Goal: Transaction & Acquisition: Purchase product/service

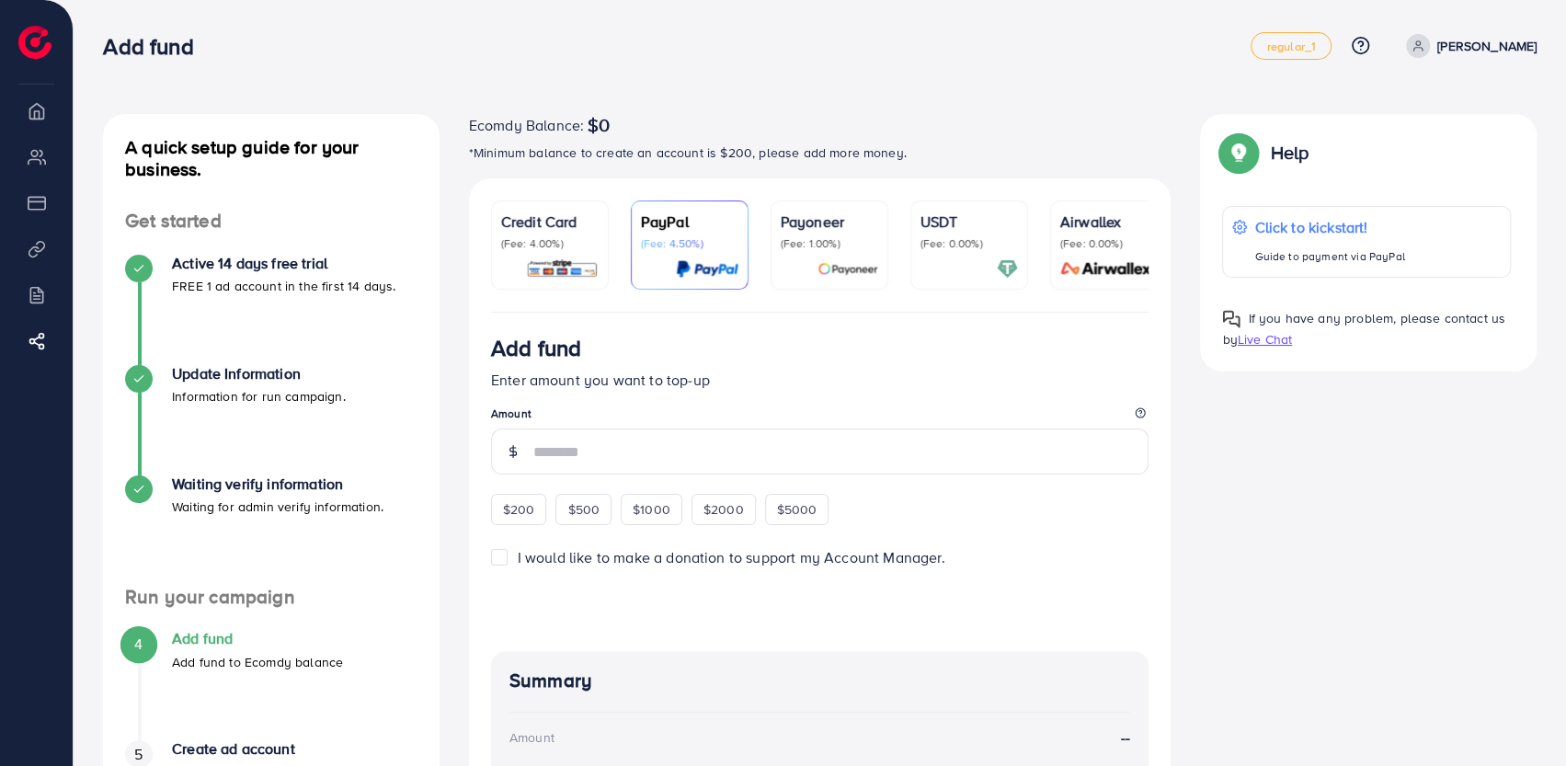
click at [530, 236] on p "(Fee: 4.00%)" at bounding box center [549, 243] width 97 height 15
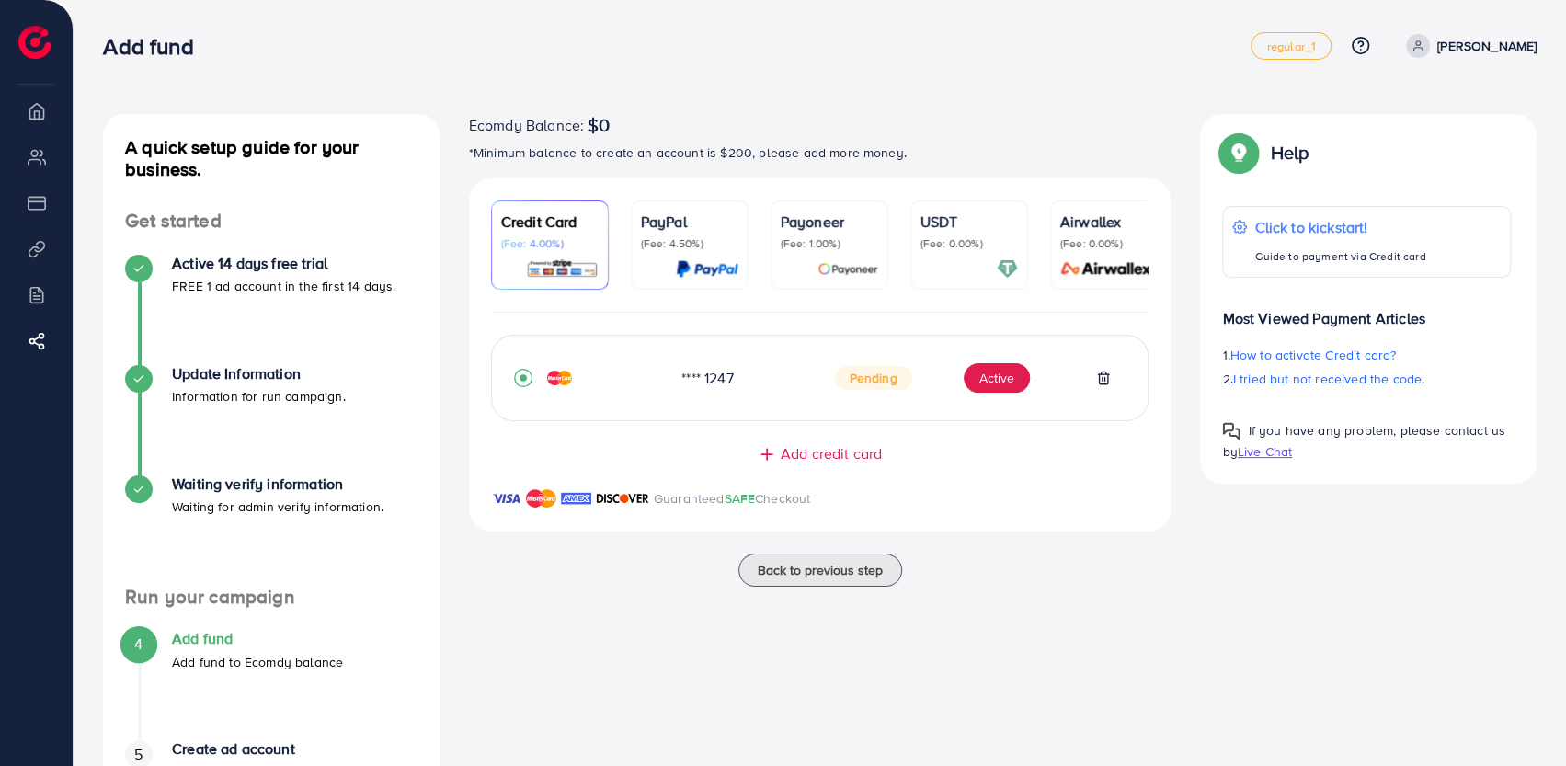
click at [684, 406] on div "**** 1247 Pending Active" at bounding box center [820, 378] width 659 height 86
click at [869, 372] on span "Pending" at bounding box center [873, 378] width 77 height 24
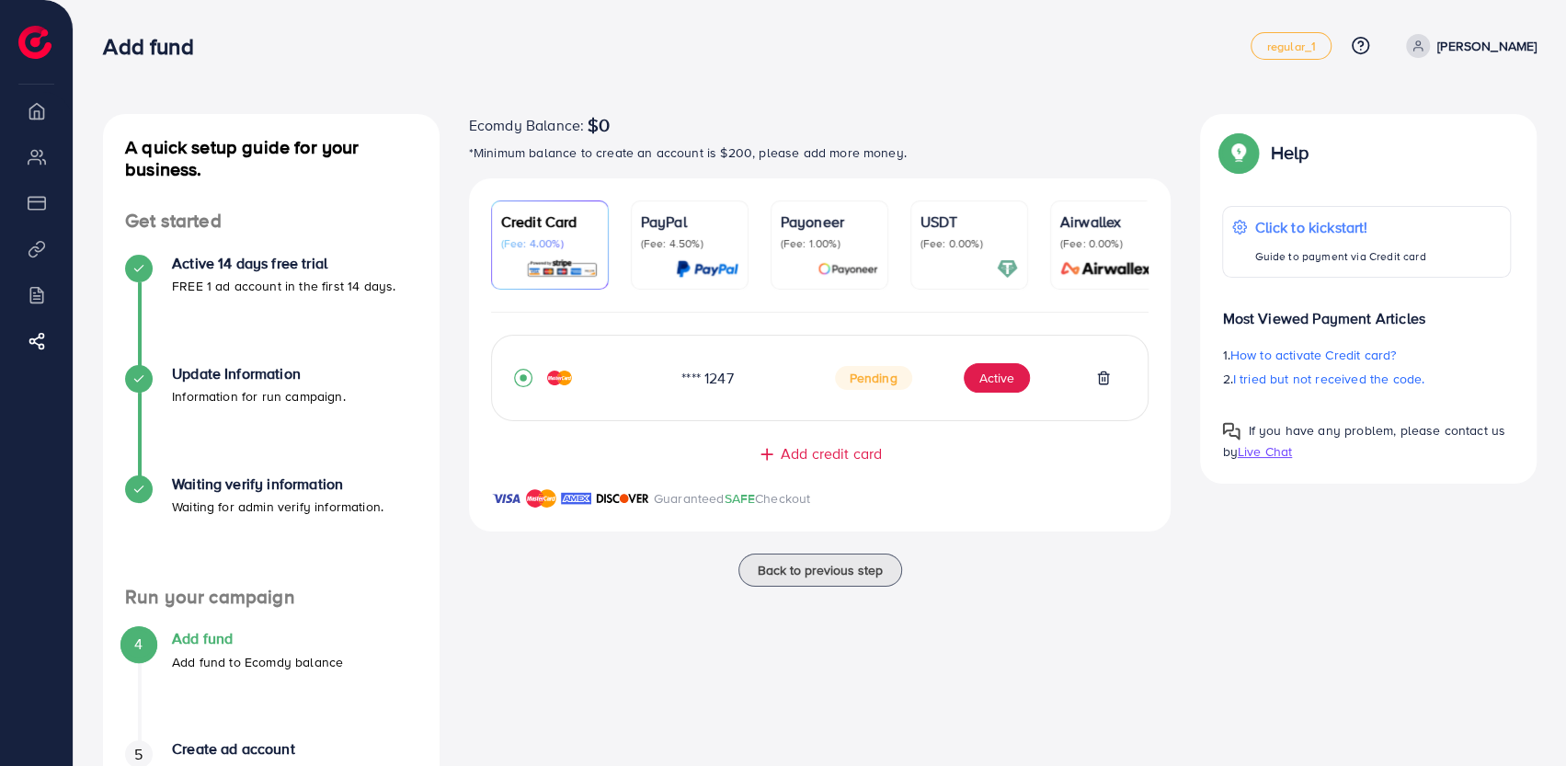
click at [725, 398] on div "**** 1247 Pending Active" at bounding box center [820, 378] width 613 height 40
click at [820, 450] on span "Add credit card" at bounding box center [831, 453] width 101 height 21
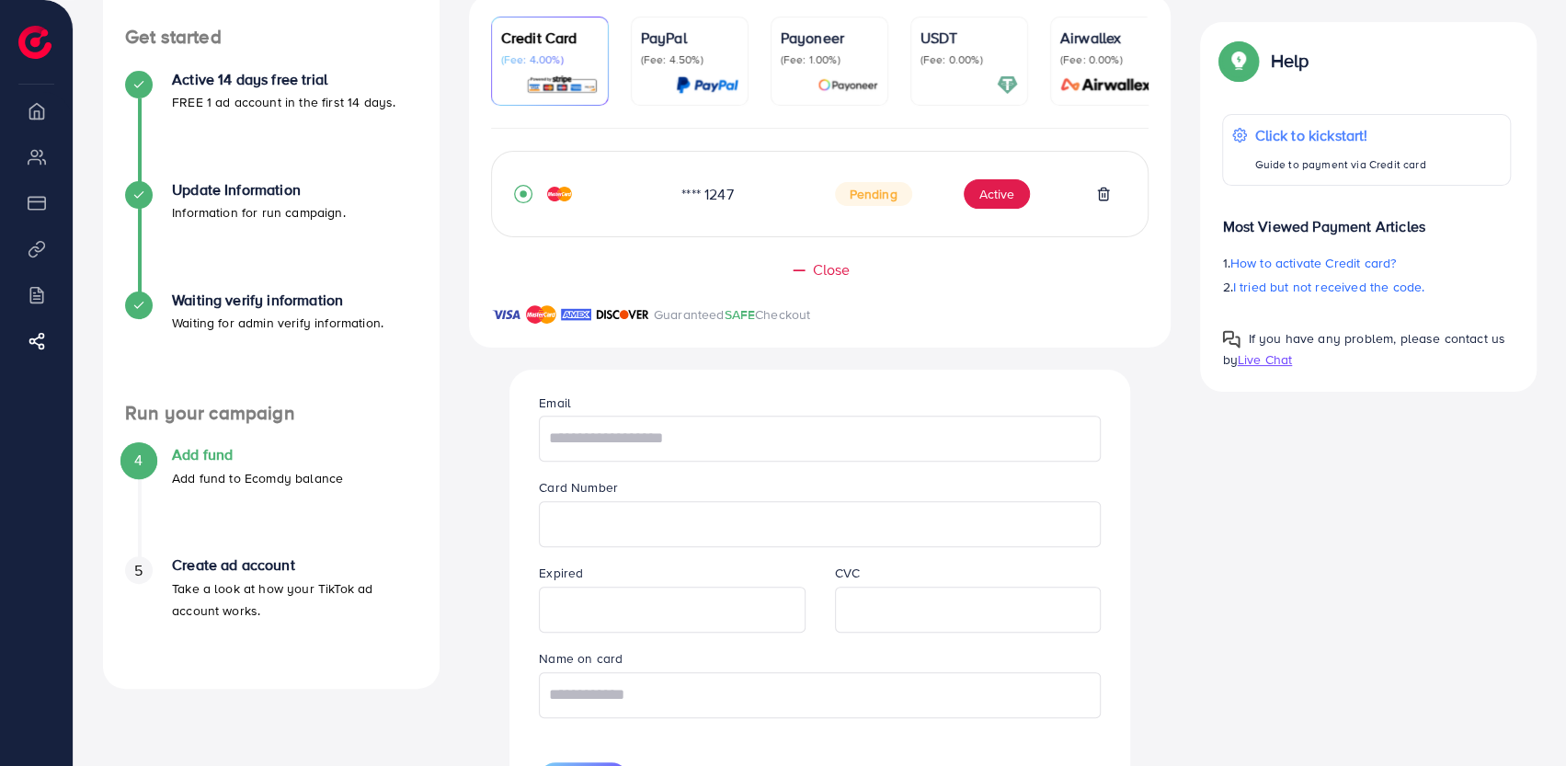
scroll to position [276, 0]
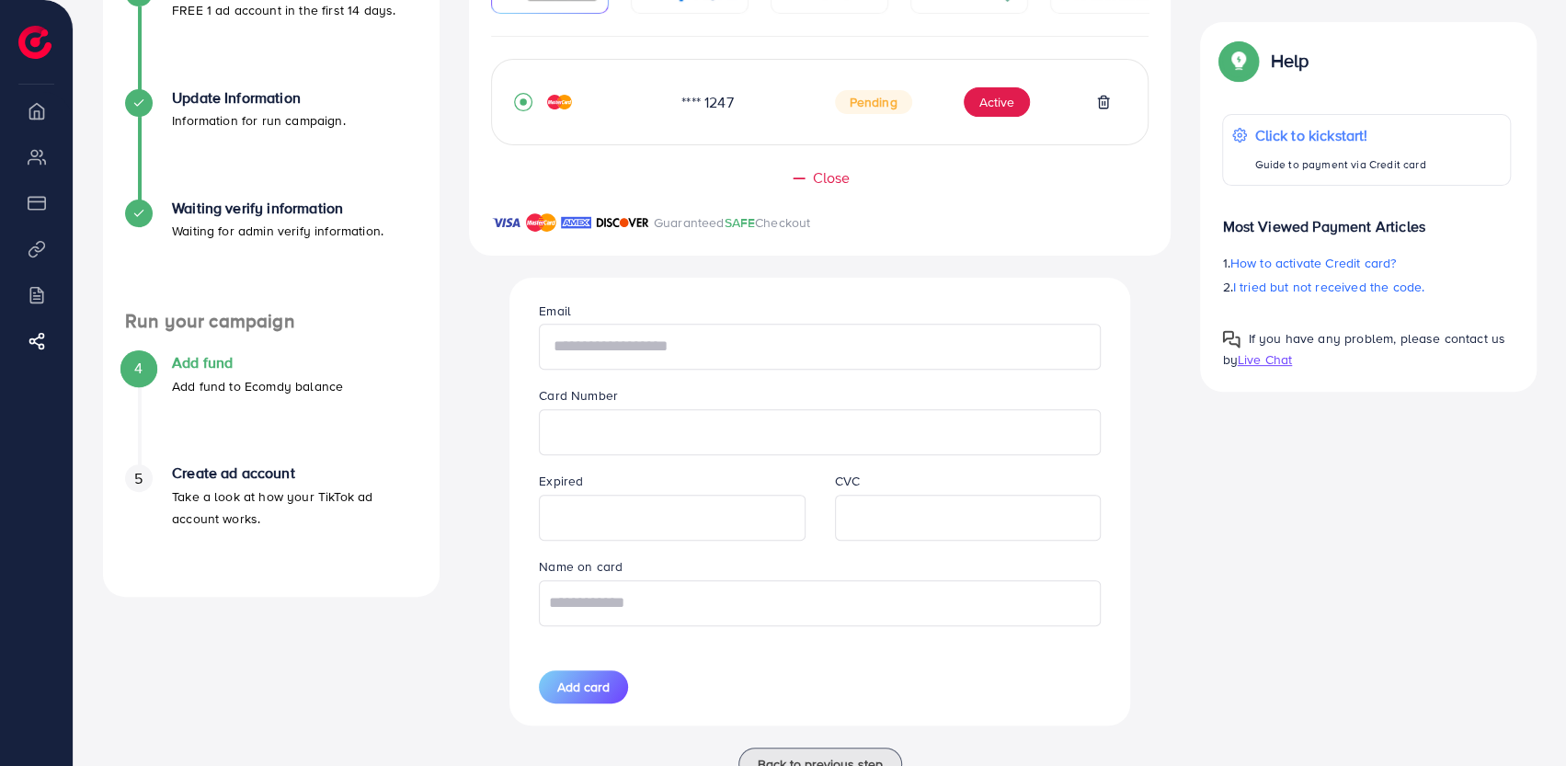
click at [655, 352] on input "text" at bounding box center [820, 347] width 562 height 46
type input "**********"
click at [727, 619] on input "text" at bounding box center [820, 603] width 562 height 46
type input "**********"
click at [585, 679] on button "Add card" at bounding box center [583, 687] width 89 height 33
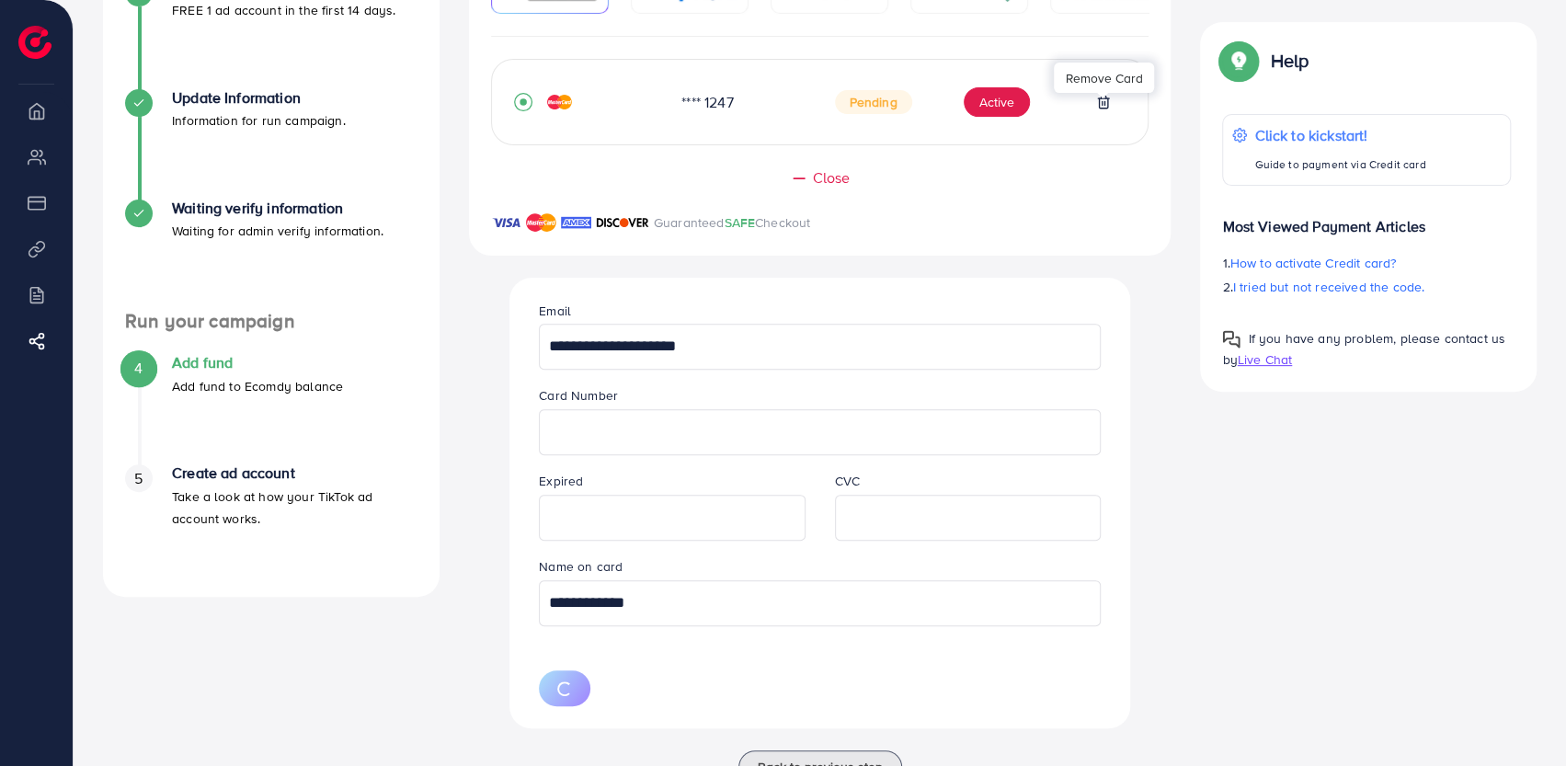
click at [1107, 98] on div at bounding box center [1103, 96] width 12 height 6
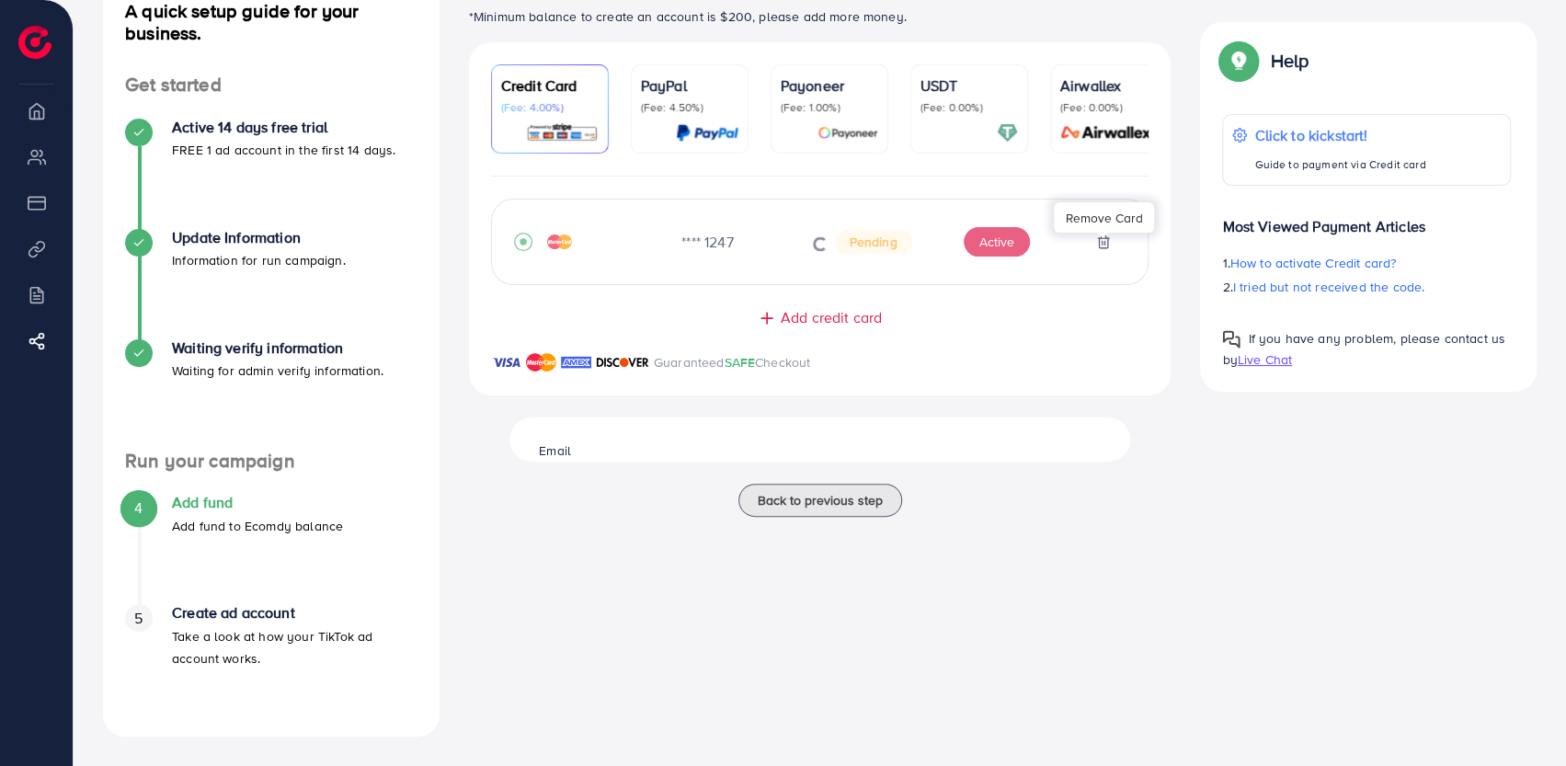
scroll to position [136, 0]
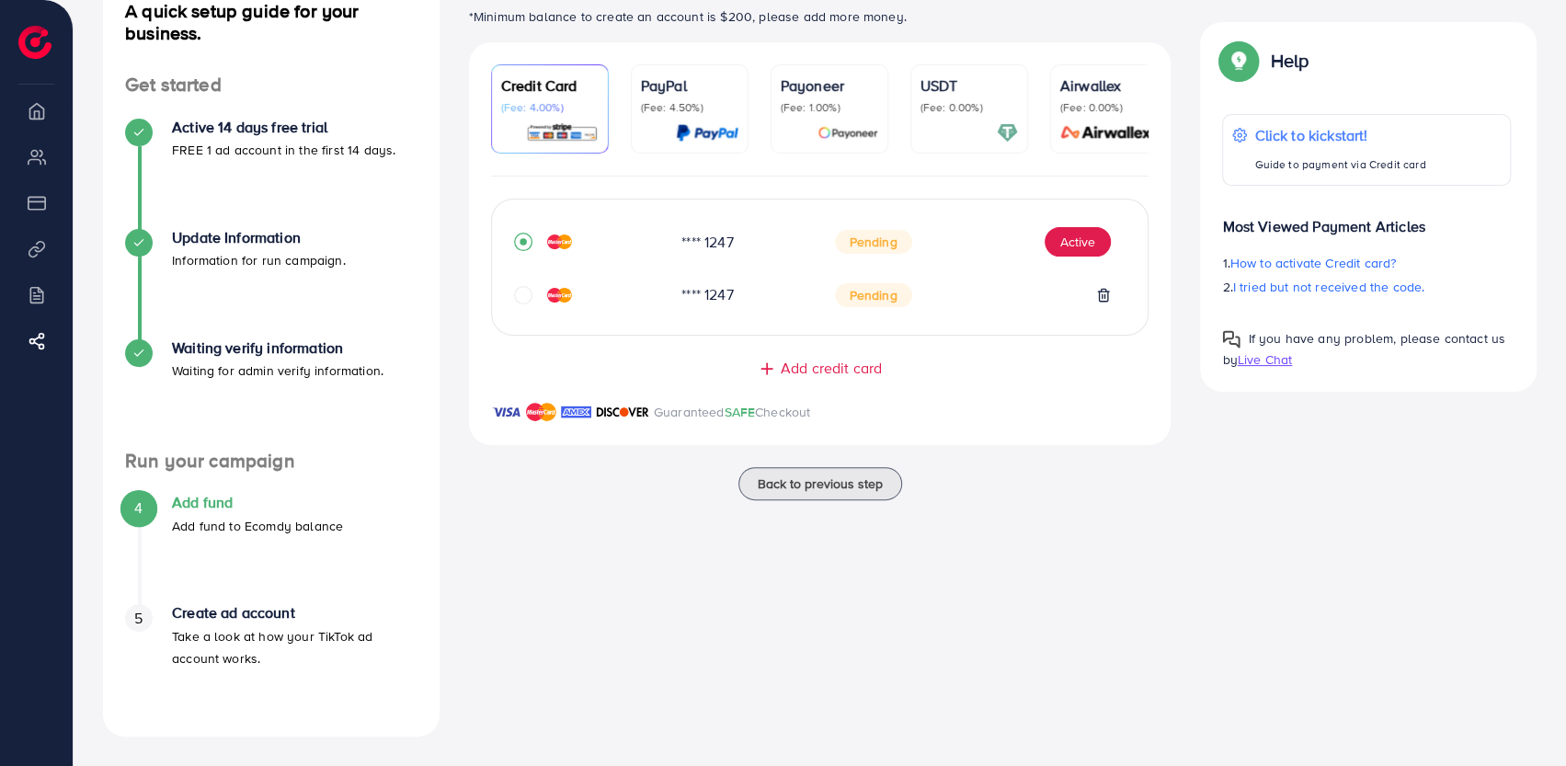
click at [1076, 301] on div "Pending" at bounding box center [973, 295] width 277 height 24
click at [531, 304] on icon "circle" at bounding box center [523, 295] width 18 height 18
click at [522, 291] on icon "record circle" at bounding box center [523, 292] width 18 height 18
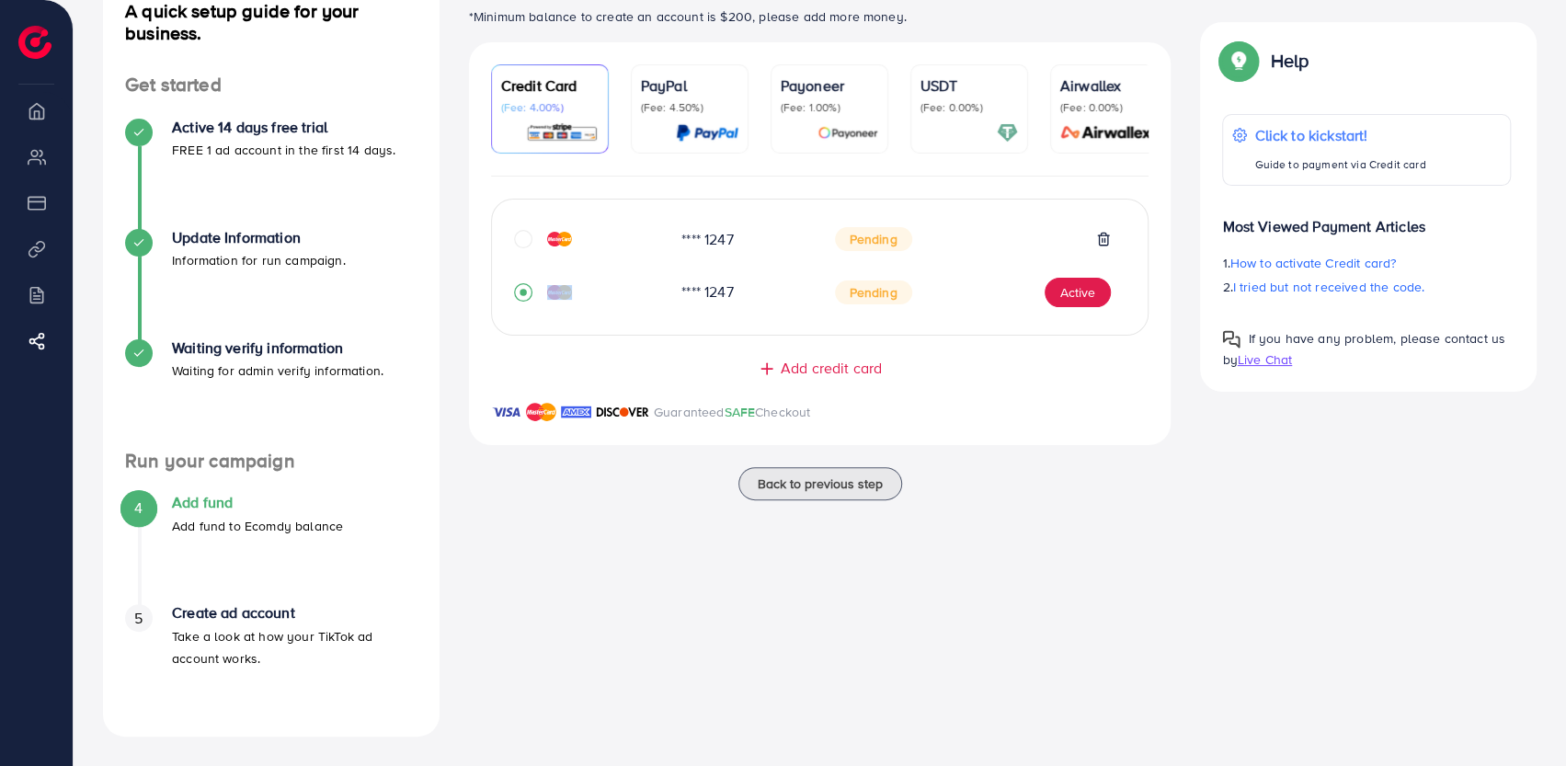
click at [522, 291] on icon "record circle" at bounding box center [523, 292] width 18 height 18
click at [522, 238] on icon "circle" at bounding box center [523, 239] width 18 height 18
click at [1109, 299] on icon at bounding box center [1103, 295] width 15 height 15
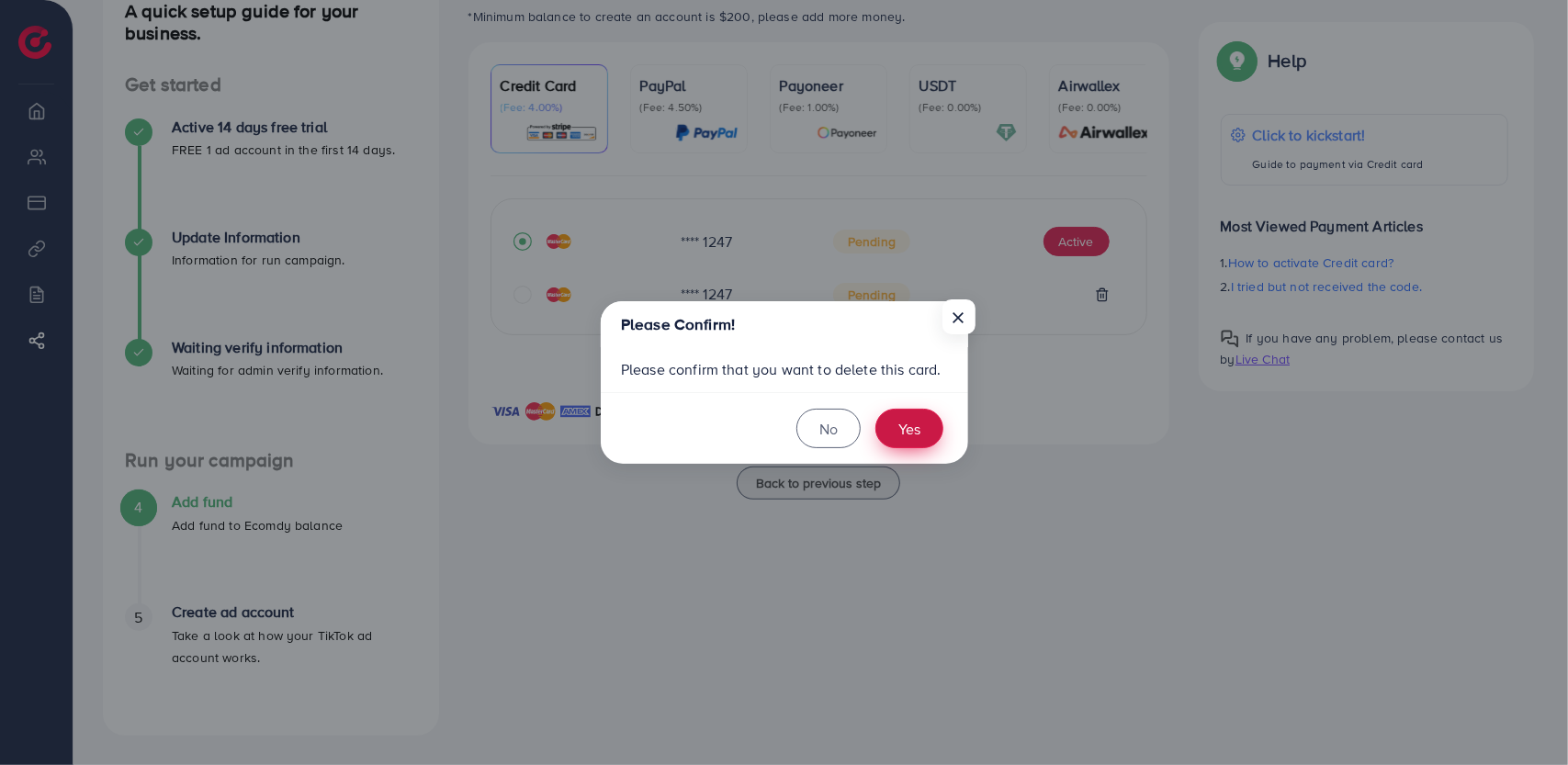
click at [921, 414] on button "Yes" at bounding box center [910, 428] width 68 height 40
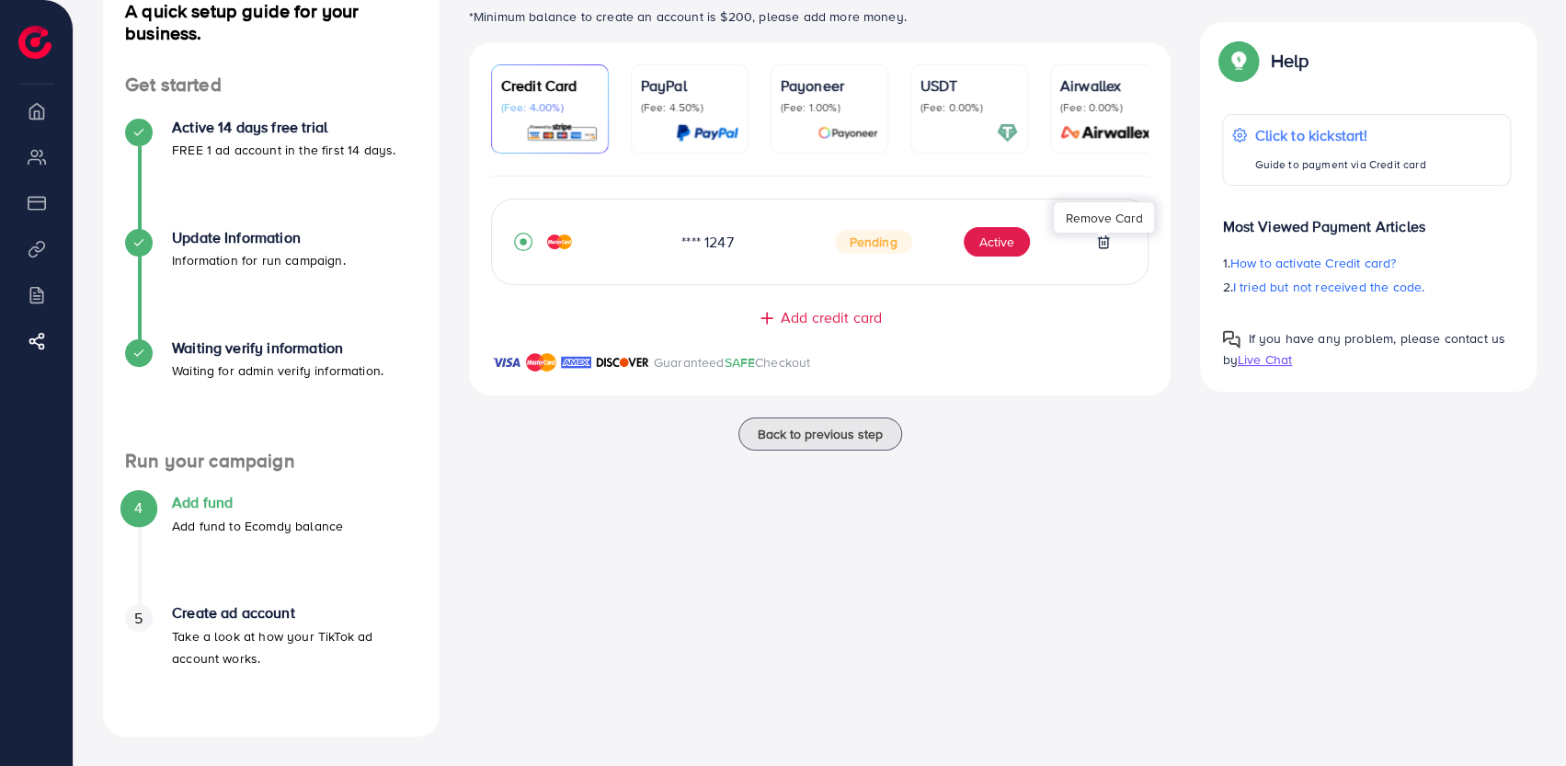
click at [1106, 249] on icon at bounding box center [1103, 242] width 15 height 15
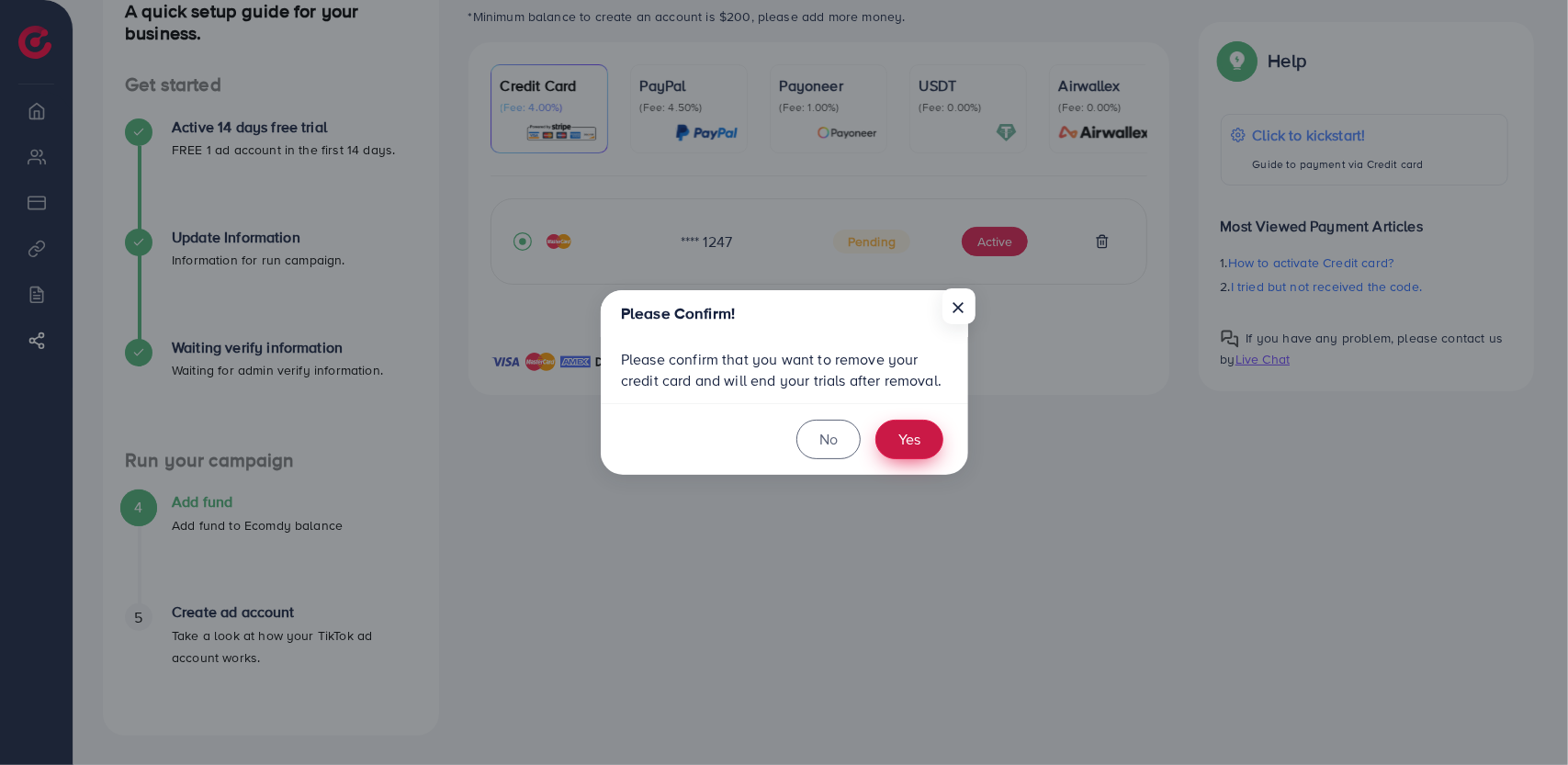
click at [922, 429] on button "Yes" at bounding box center [910, 439] width 68 height 40
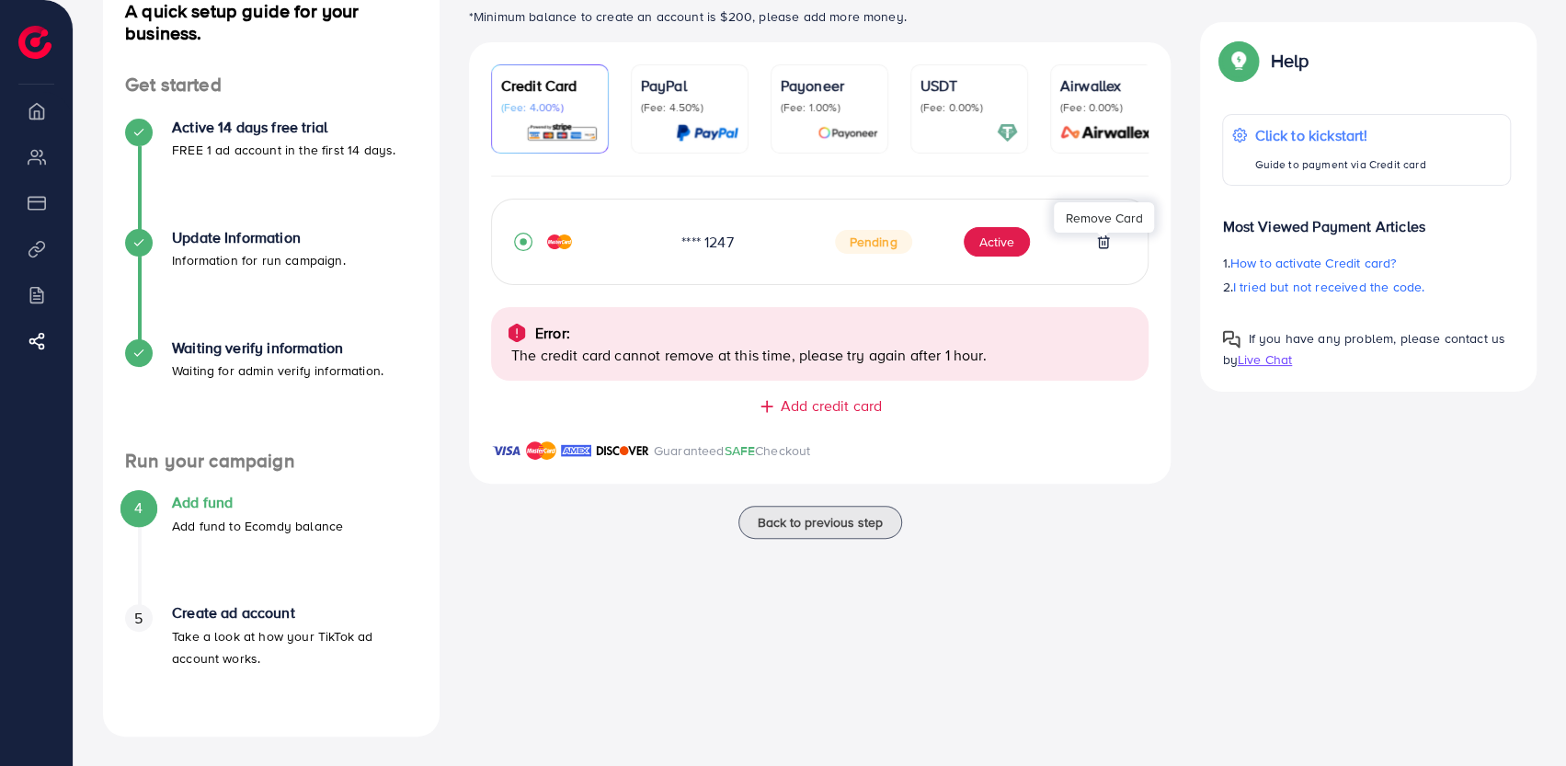
click at [969, 619] on div "Ecomdy Balance: $0 *Minimum balance to create an account is $200, please add mo…" at bounding box center [820, 357] width 732 height 759
click at [793, 231] on div "**** 1247 Pending Active" at bounding box center [820, 242] width 613 height 40
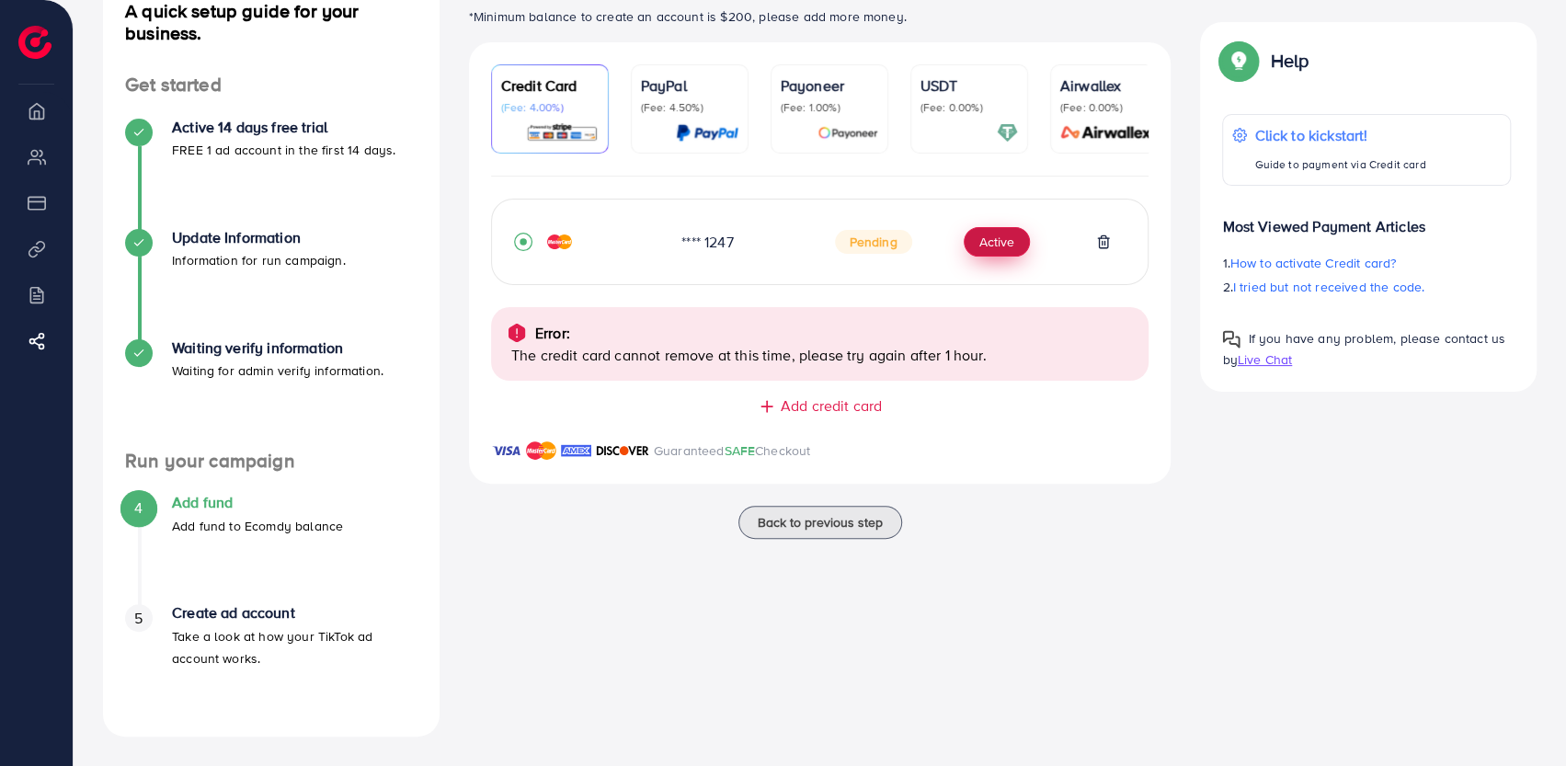
click at [975, 251] on button "Active" at bounding box center [997, 241] width 66 height 29
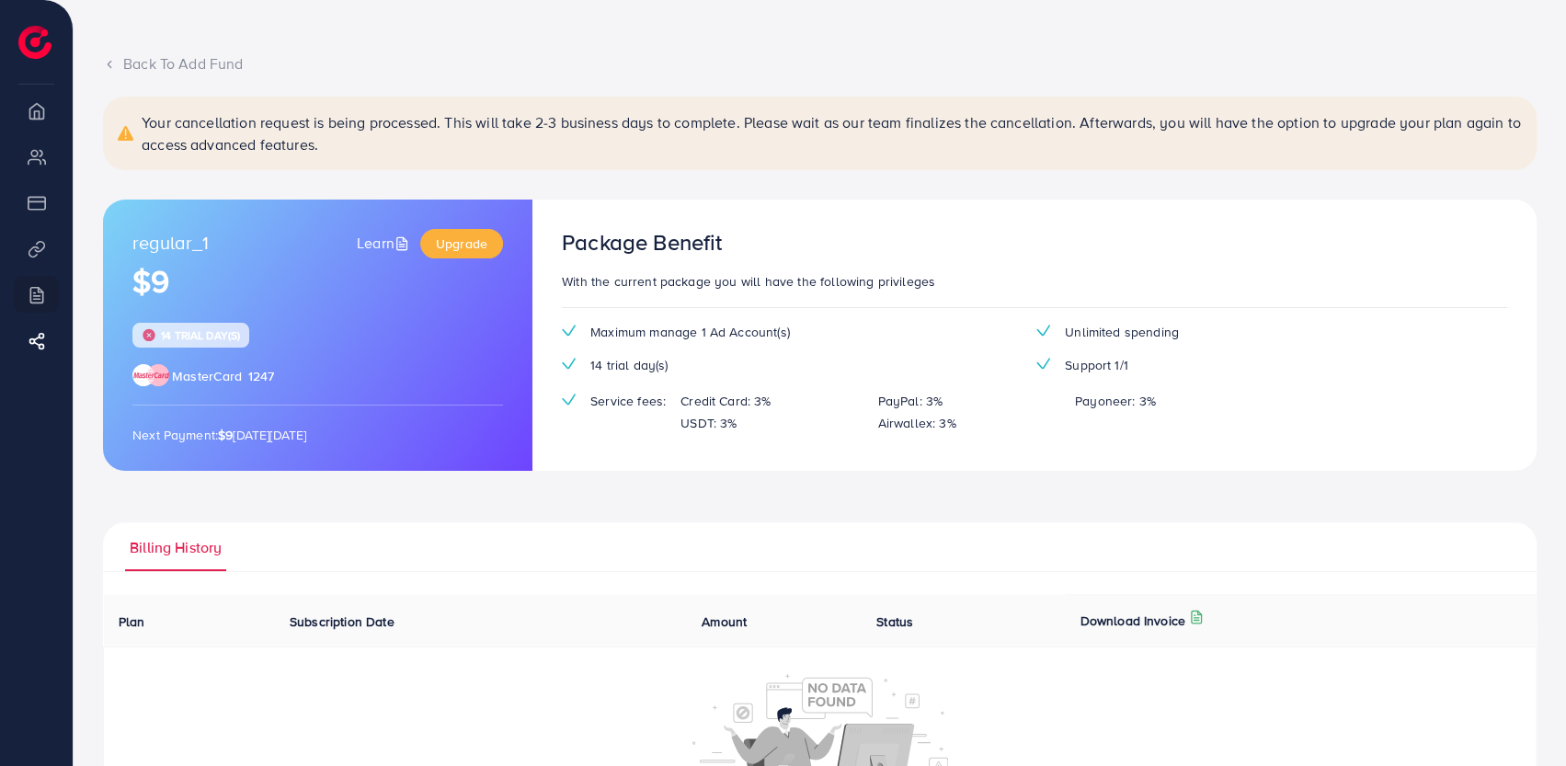
scroll to position [40, 0]
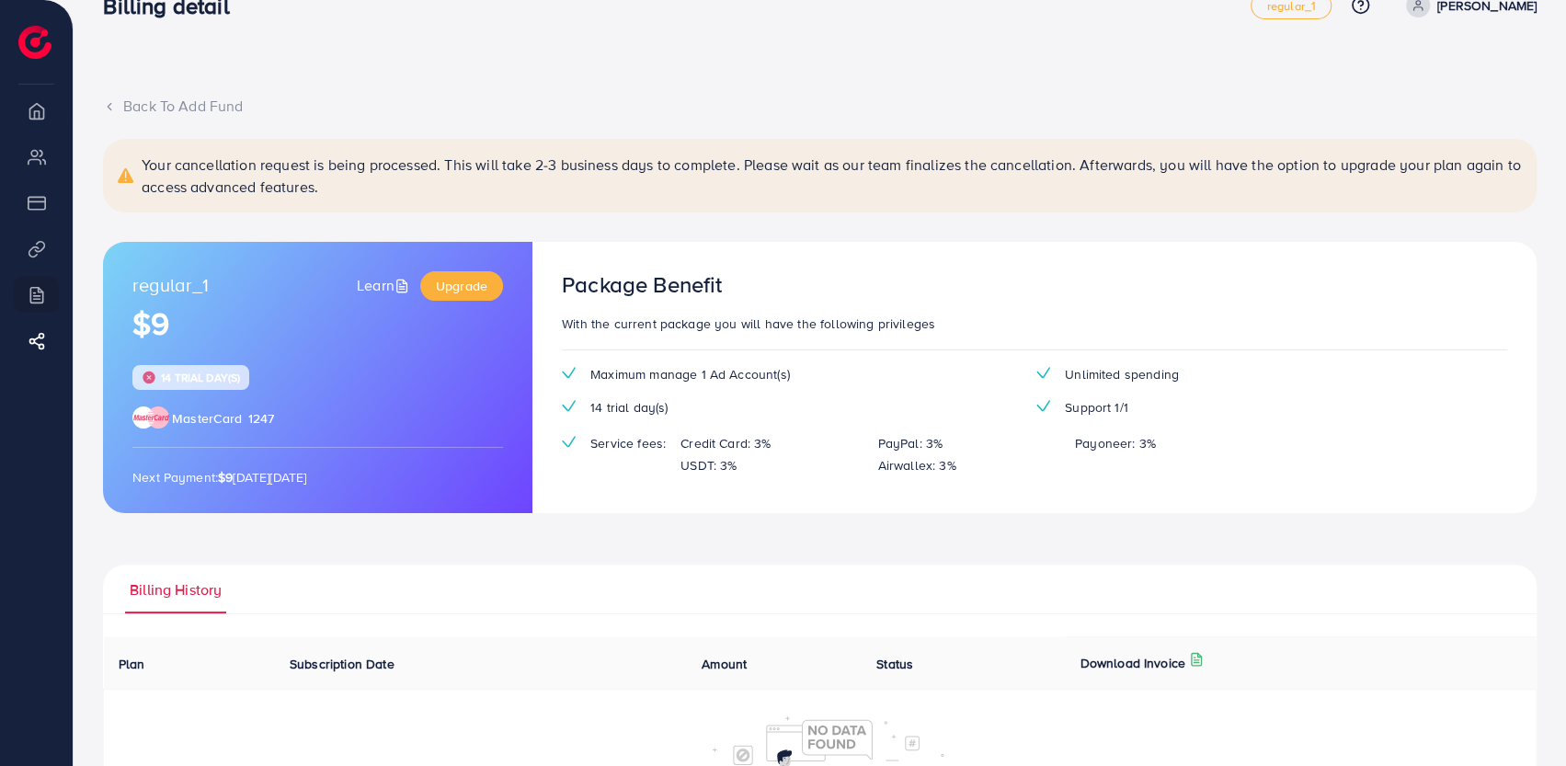
click at [785, 172] on p "Your cancellation request is being processed. This will take 2-3 business days …" at bounding box center [832, 176] width 1381 height 44
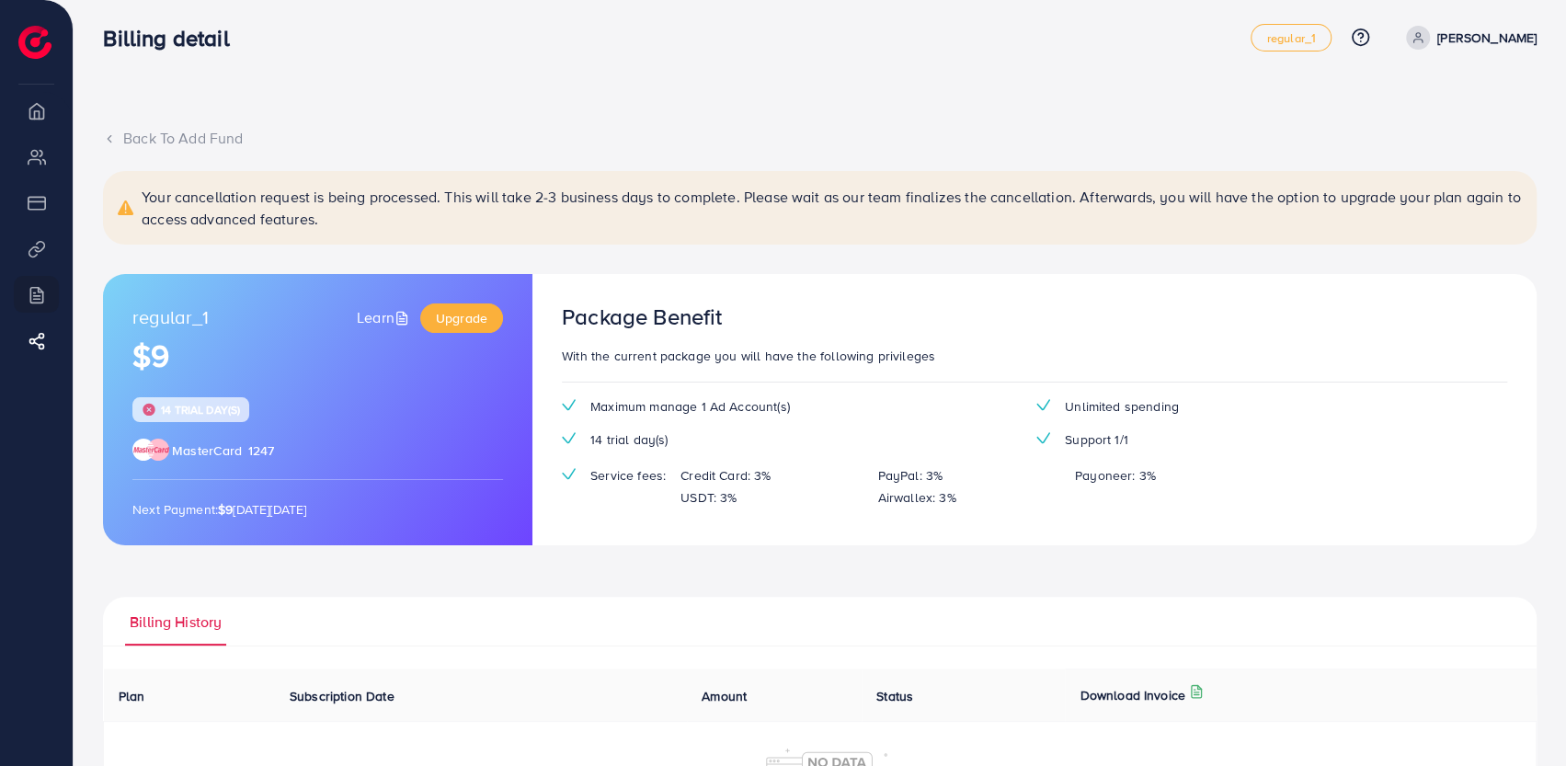
scroll to position [0, 0]
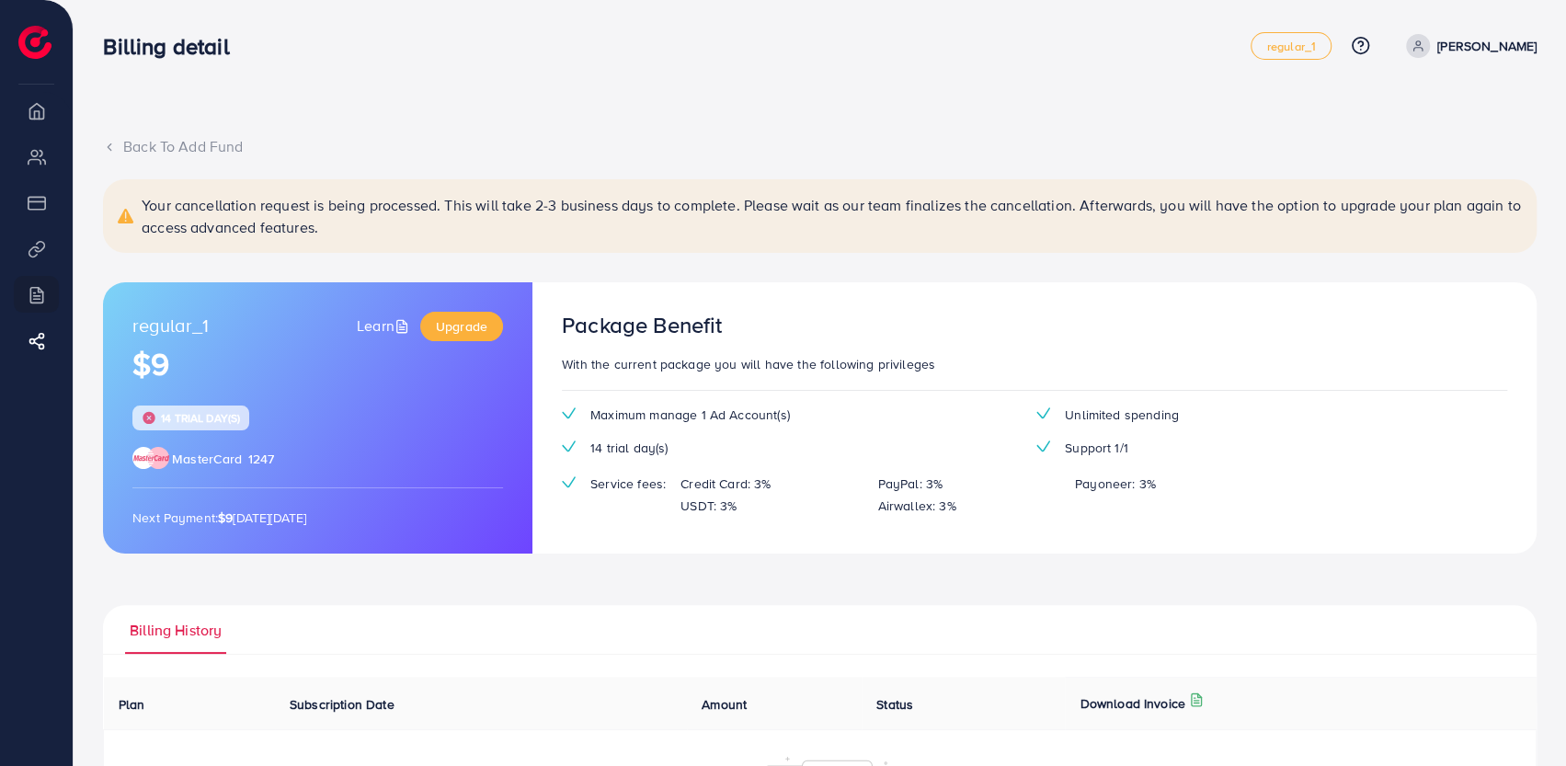
click at [29, 106] on li "Overview" at bounding box center [36, 110] width 73 height 37
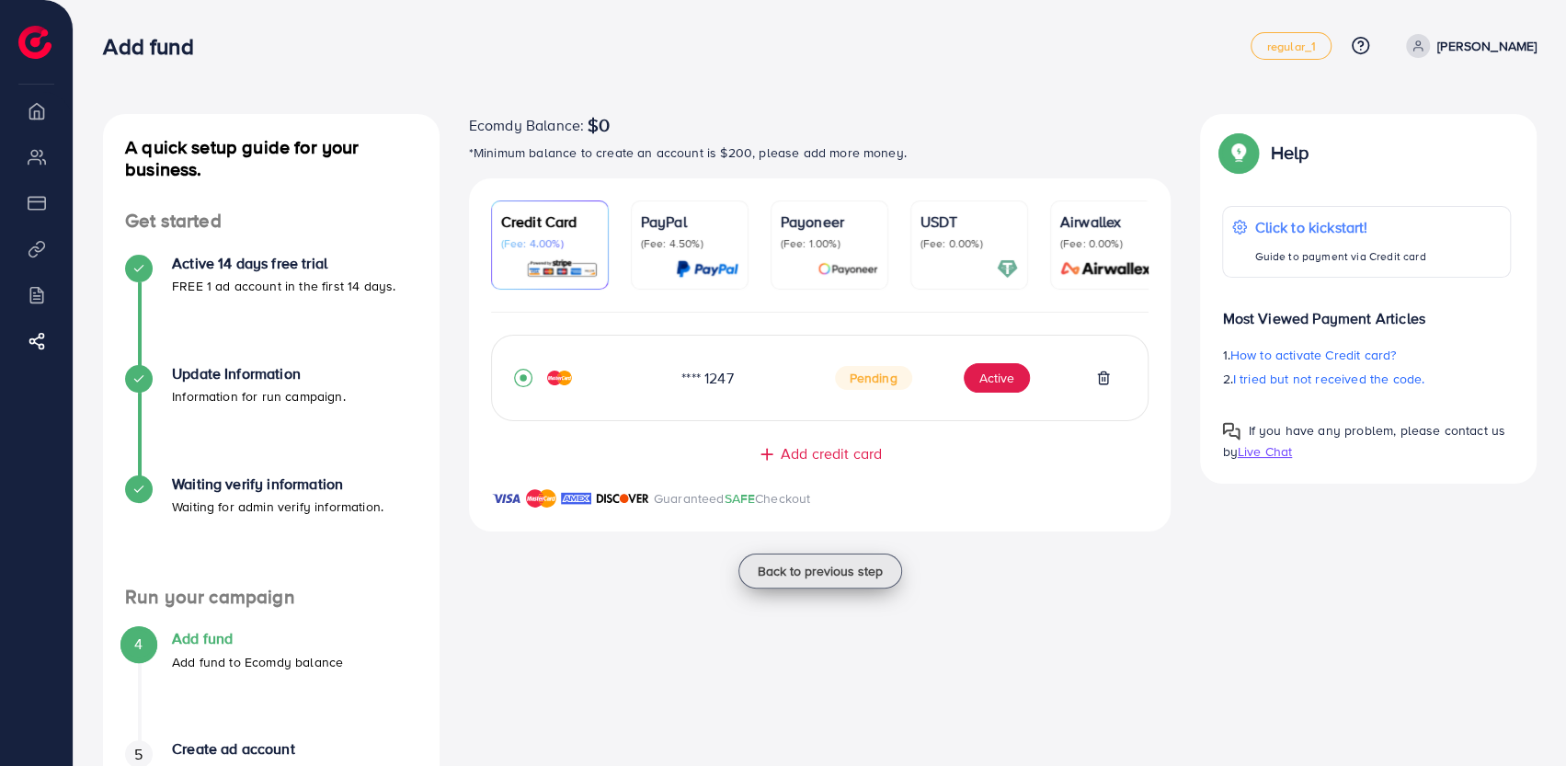
click at [782, 565] on span "Back to previous step" at bounding box center [820, 571] width 125 height 18
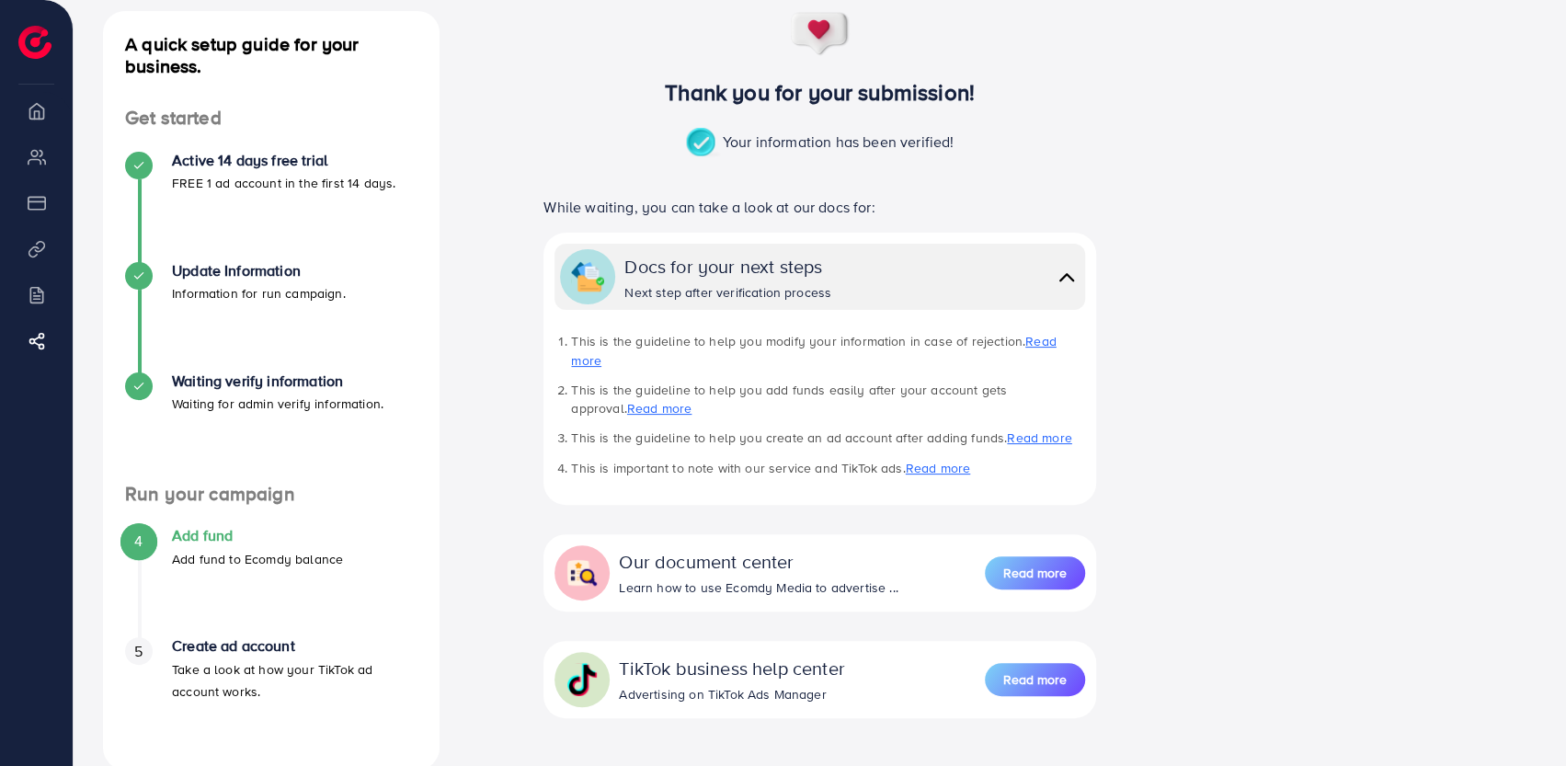
scroll to position [180, 0]
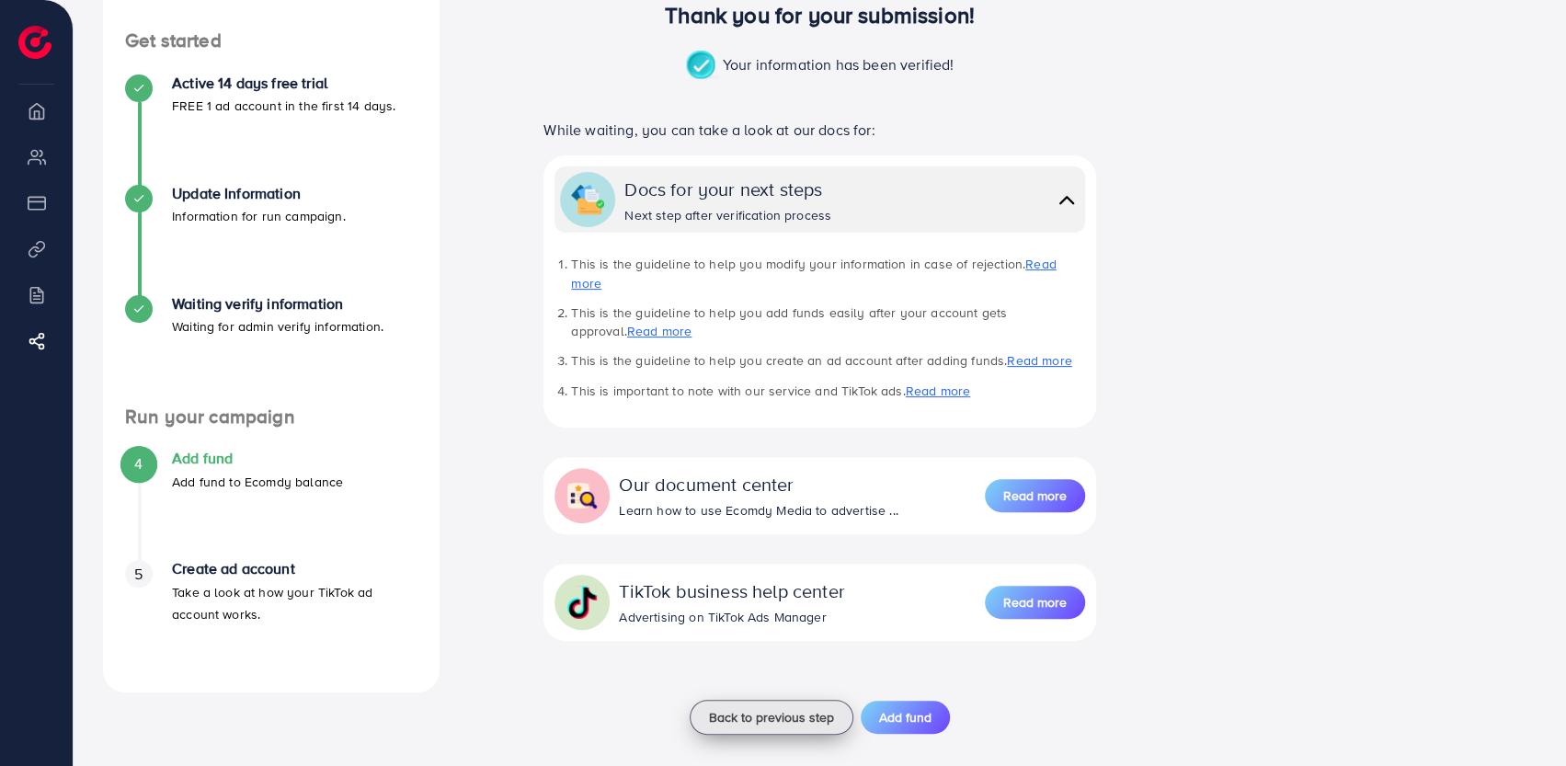
click at [739, 708] on span "Back to previous step" at bounding box center [771, 717] width 125 height 18
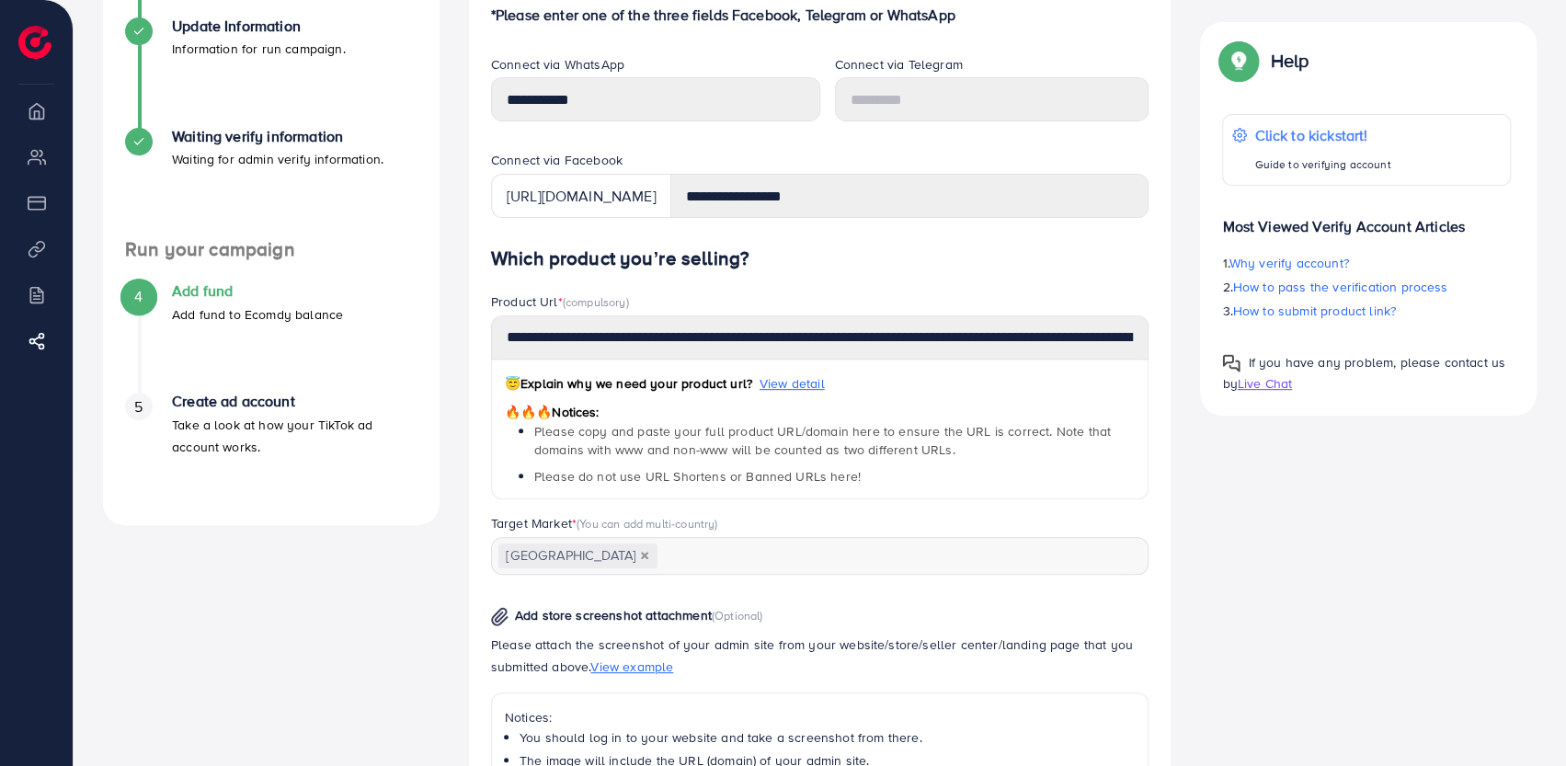
scroll to position [327, 0]
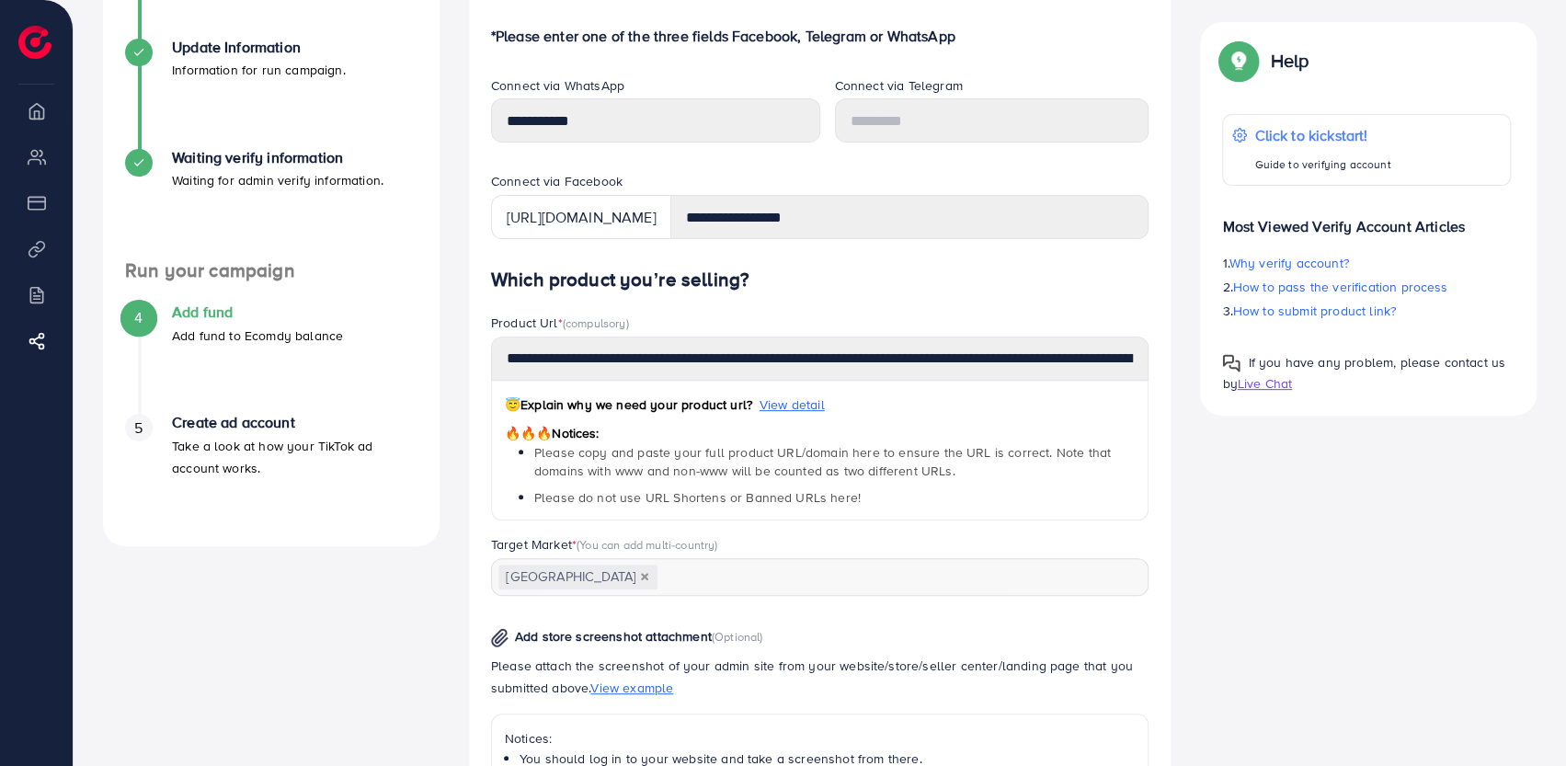
drag, startPoint x: 1026, startPoint y: 341, endPoint x: 958, endPoint y: 306, distance: 76.5
click at [958, 306] on div "**********" at bounding box center [820, 660] width 659 height 783
click at [272, 311] on h4 "Add fund" at bounding box center [257, 312] width 171 height 17
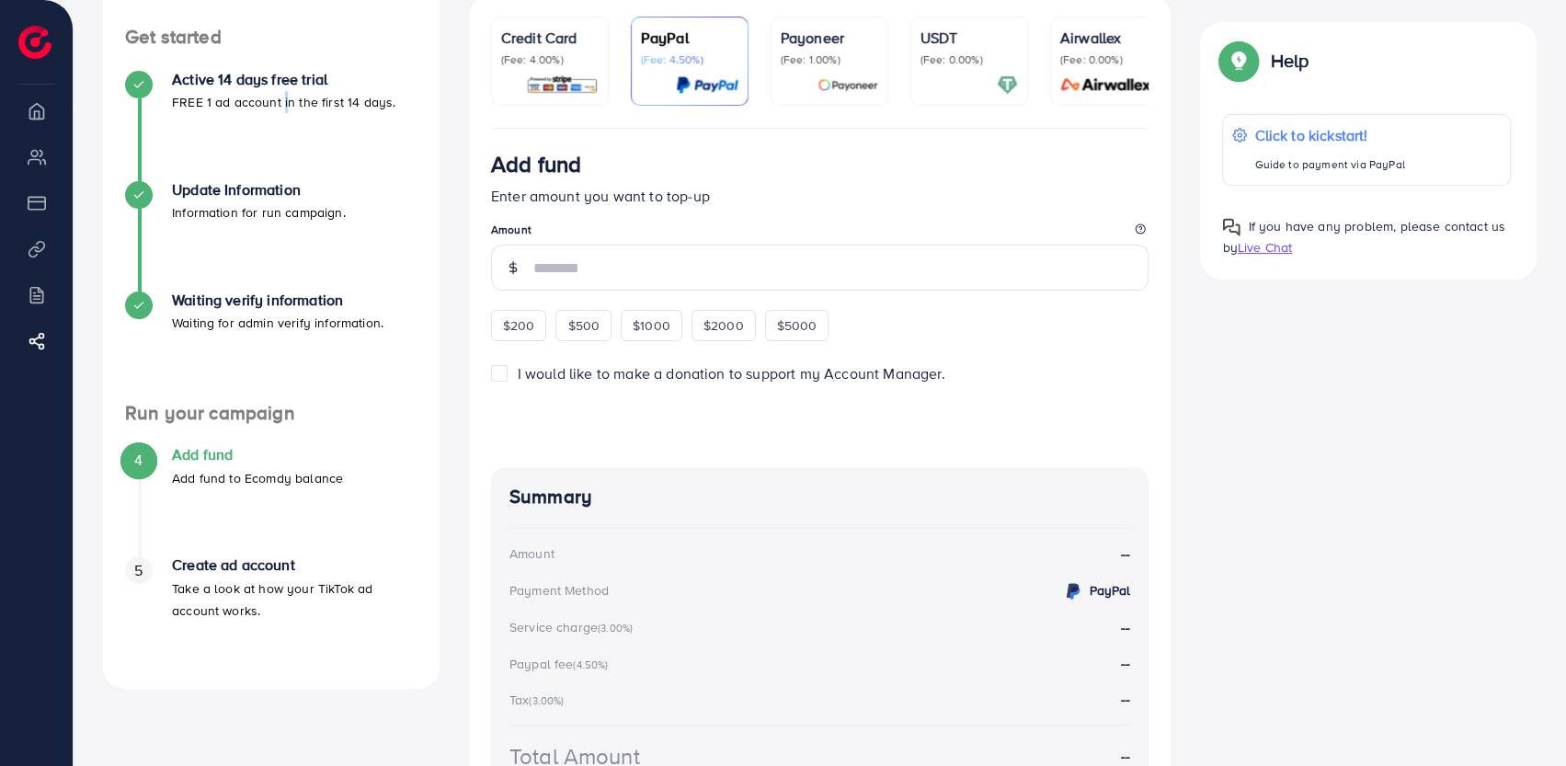
scroll to position [92, 0]
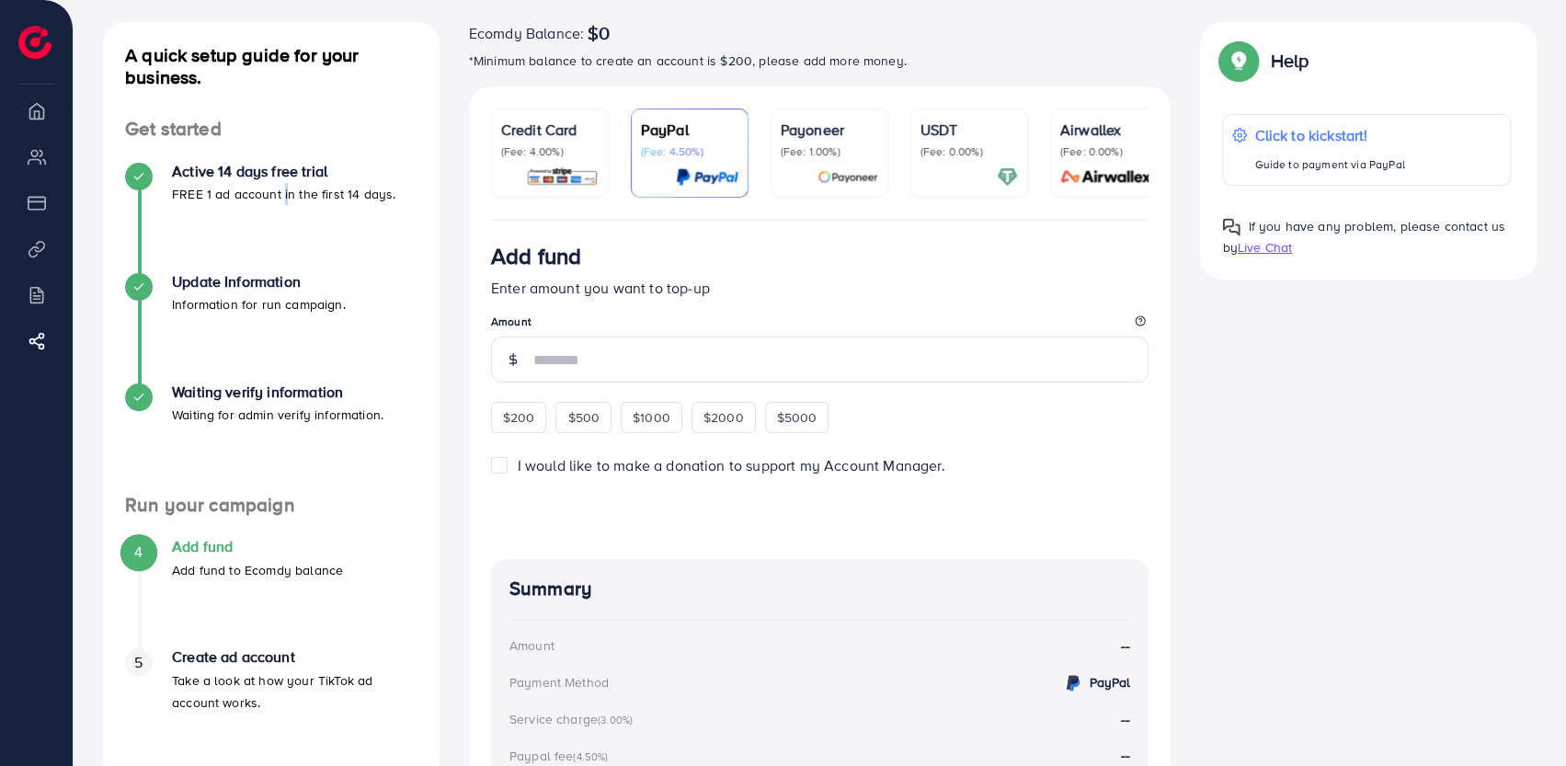
click at [511, 133] on p "Credit Card" at bounding box center [549, 130] width 97 height 22
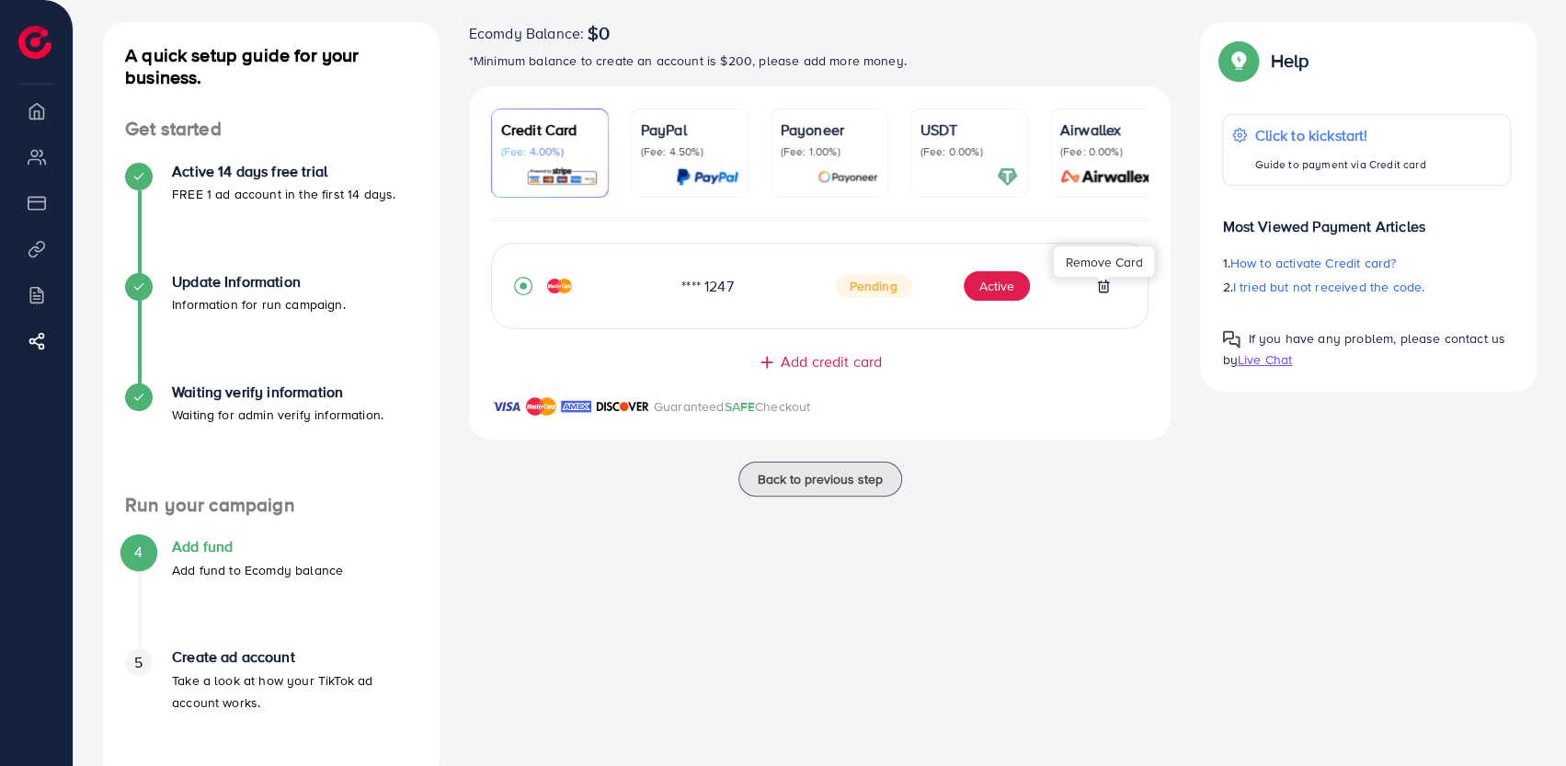
click at [1109, 282] on polyline at bounding box center [1103, 282] width 11 height 0
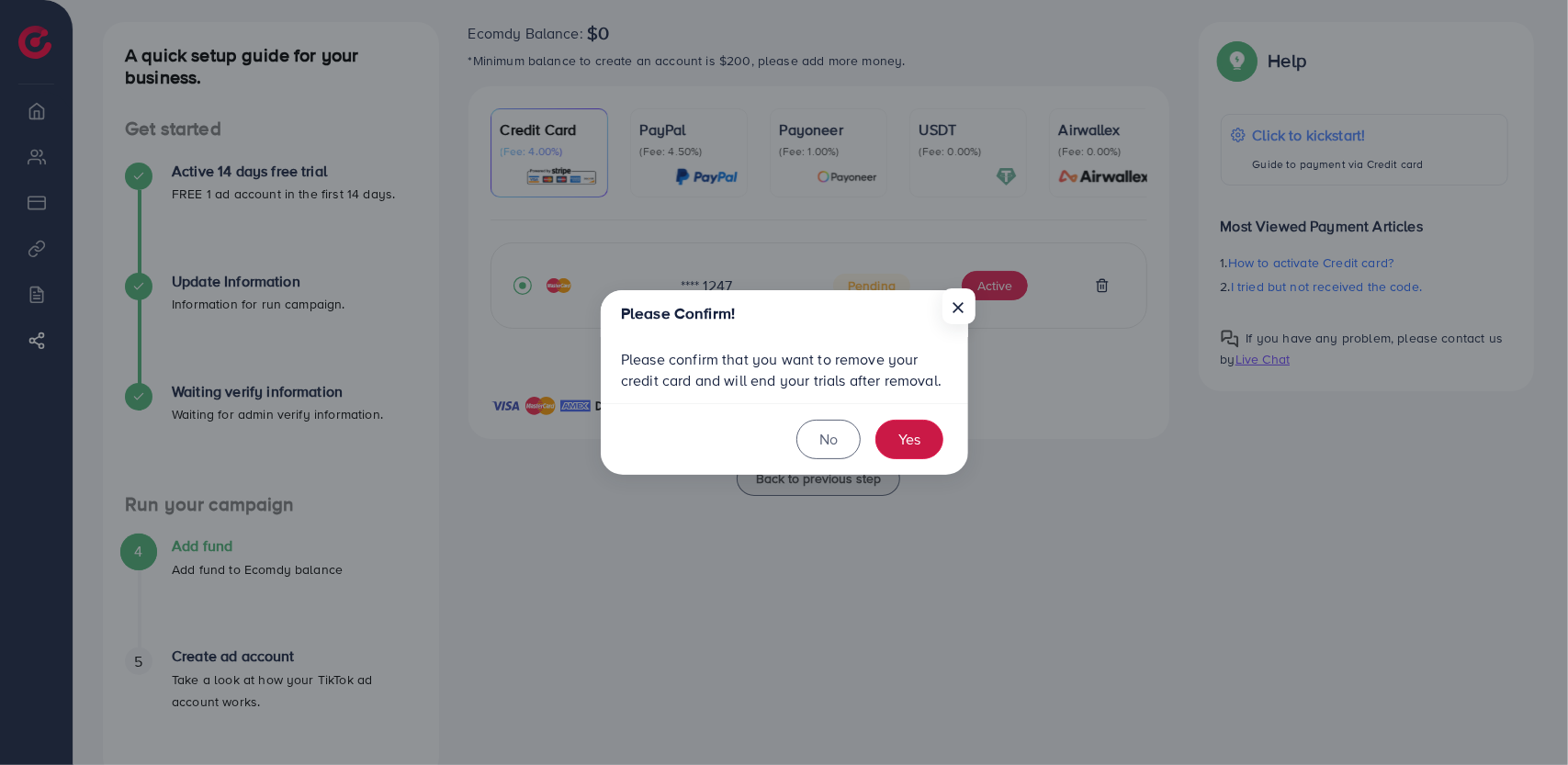
drag, startPoint x: 913, startPoint y: 433, endPoint x: 908, endPoint y: 399, distance: 34.4
click at [913, 430] on button "Yes" at bounding box center [910, 439] width 68 height 40
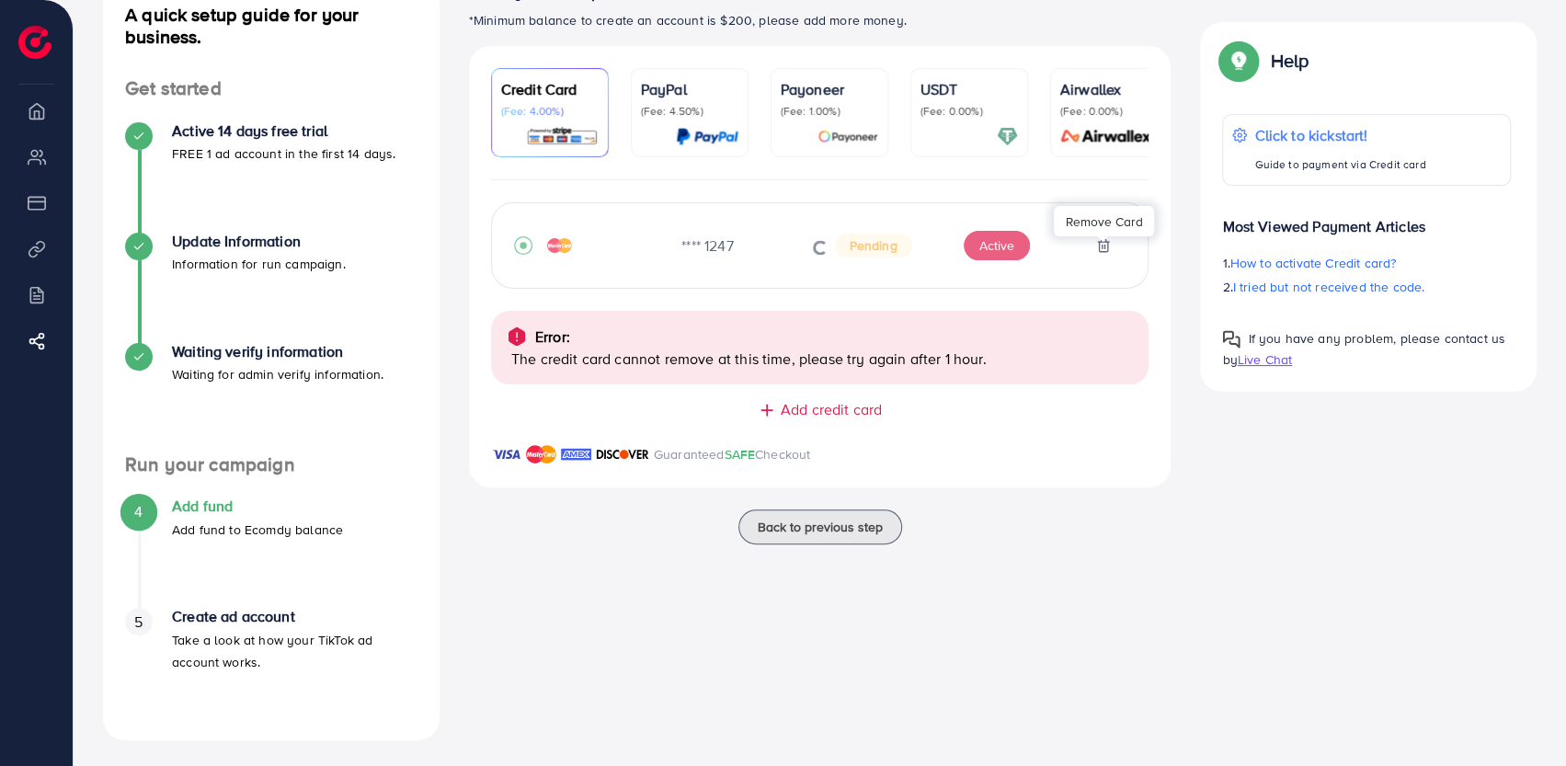
scroll to position [136, 0]
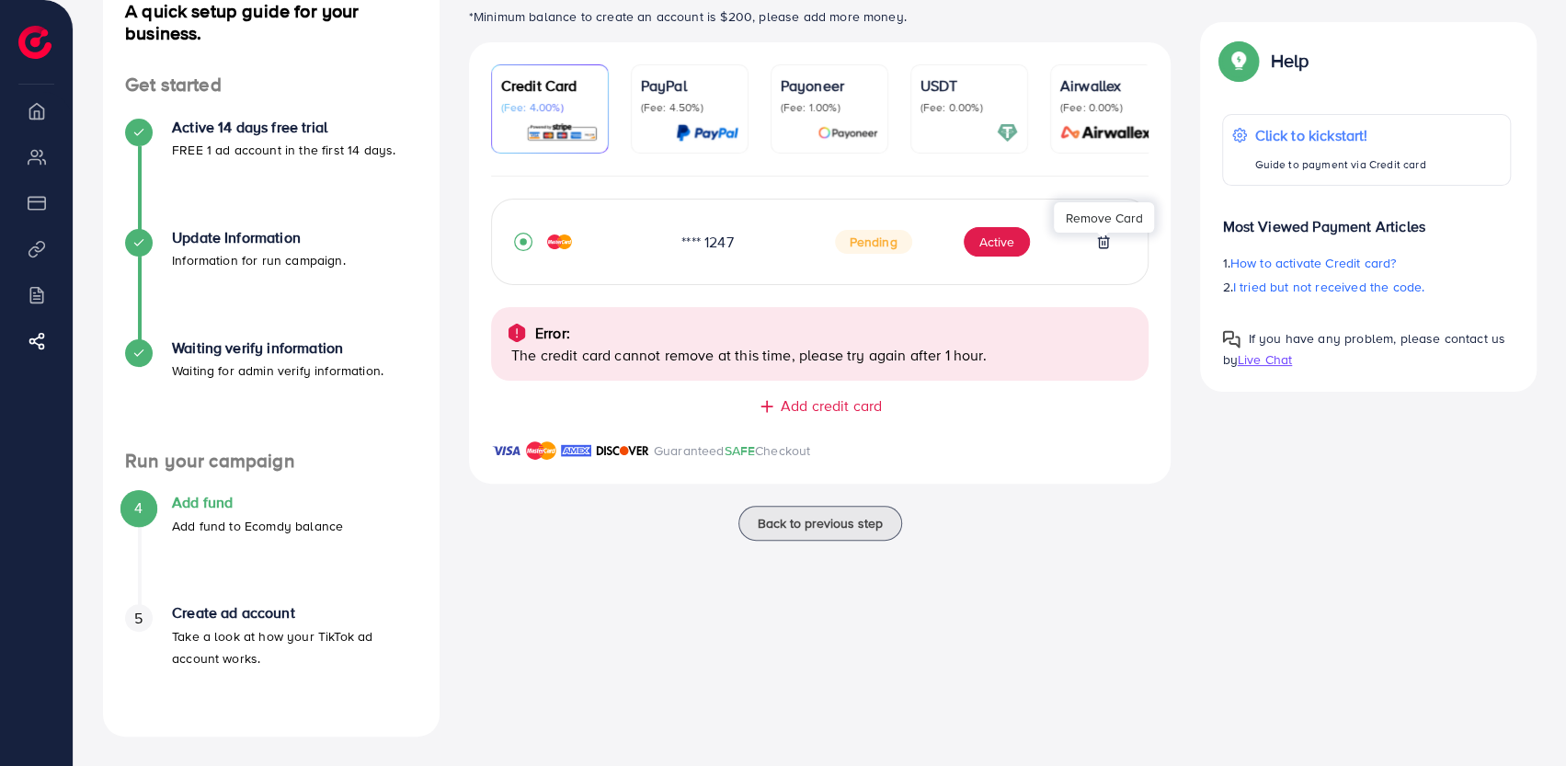
click at [510, 234] on div "**** 1247 Pending Active" at bounding box center [820, 242] width 657 height 40
click at [524, 246] on icon "record circle" at bounding box center [523, 241] width 7 height 7
click at [524, 245] on icon "record circle" at bounding box center [523, 241] width 7 height 7
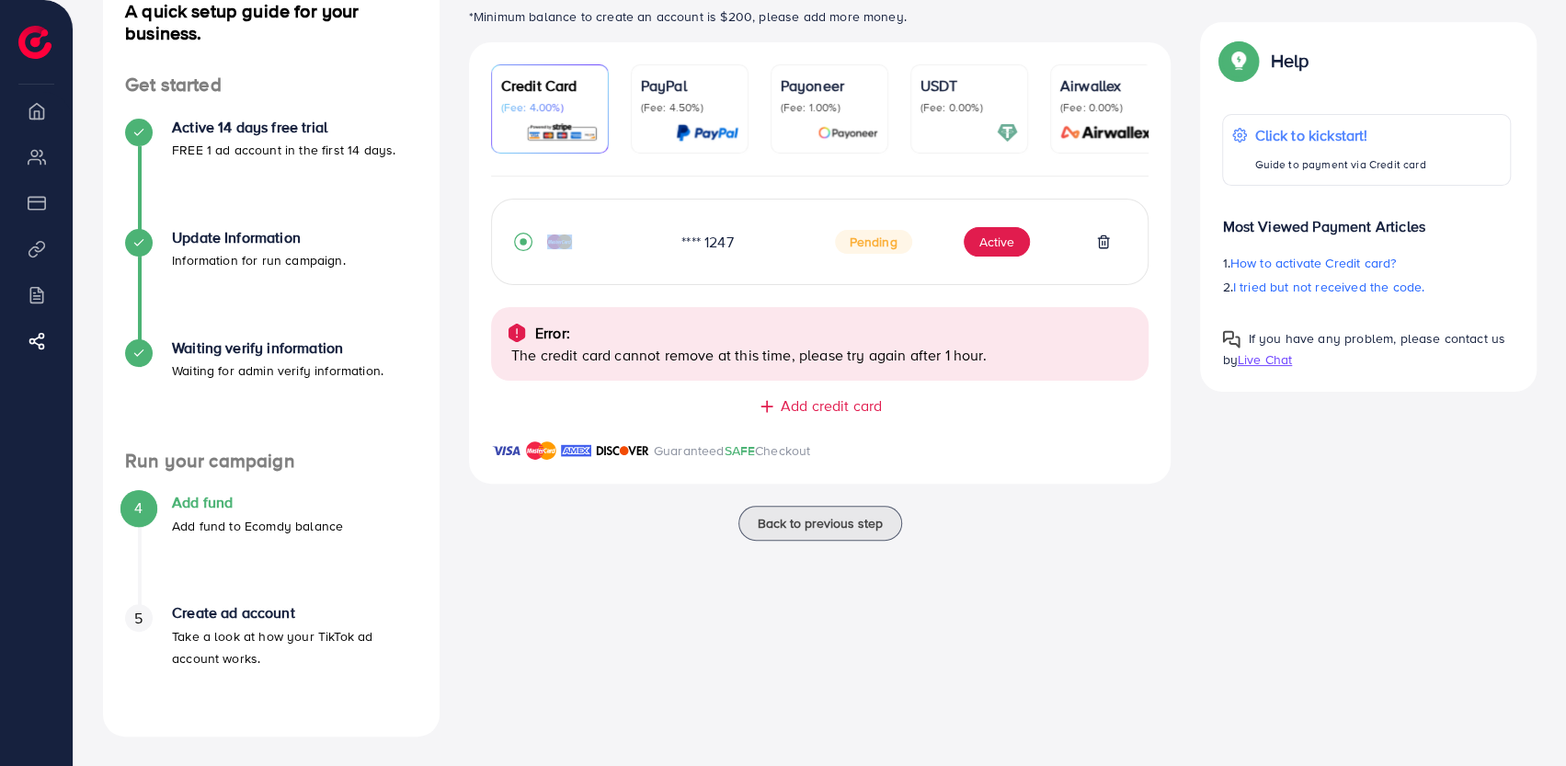
click at [524, 245] on icon "record circle" at bounding box center [523, 241] width 7 height 7
click at [605, 231] on div "**** 1247 Pending Active" at bounding box center [820, 242] width 613 height 40
drag, startPoint x: 605, startPoint y: 231, endPoint x: 549, endPoint y: 591, distance: 364.0
click at [549, 591] on div "Ecomdy Balance: $0 *Minimum balance to create an account is $200, please add mo…" at bounding box center [820, 357] width 732 height 759
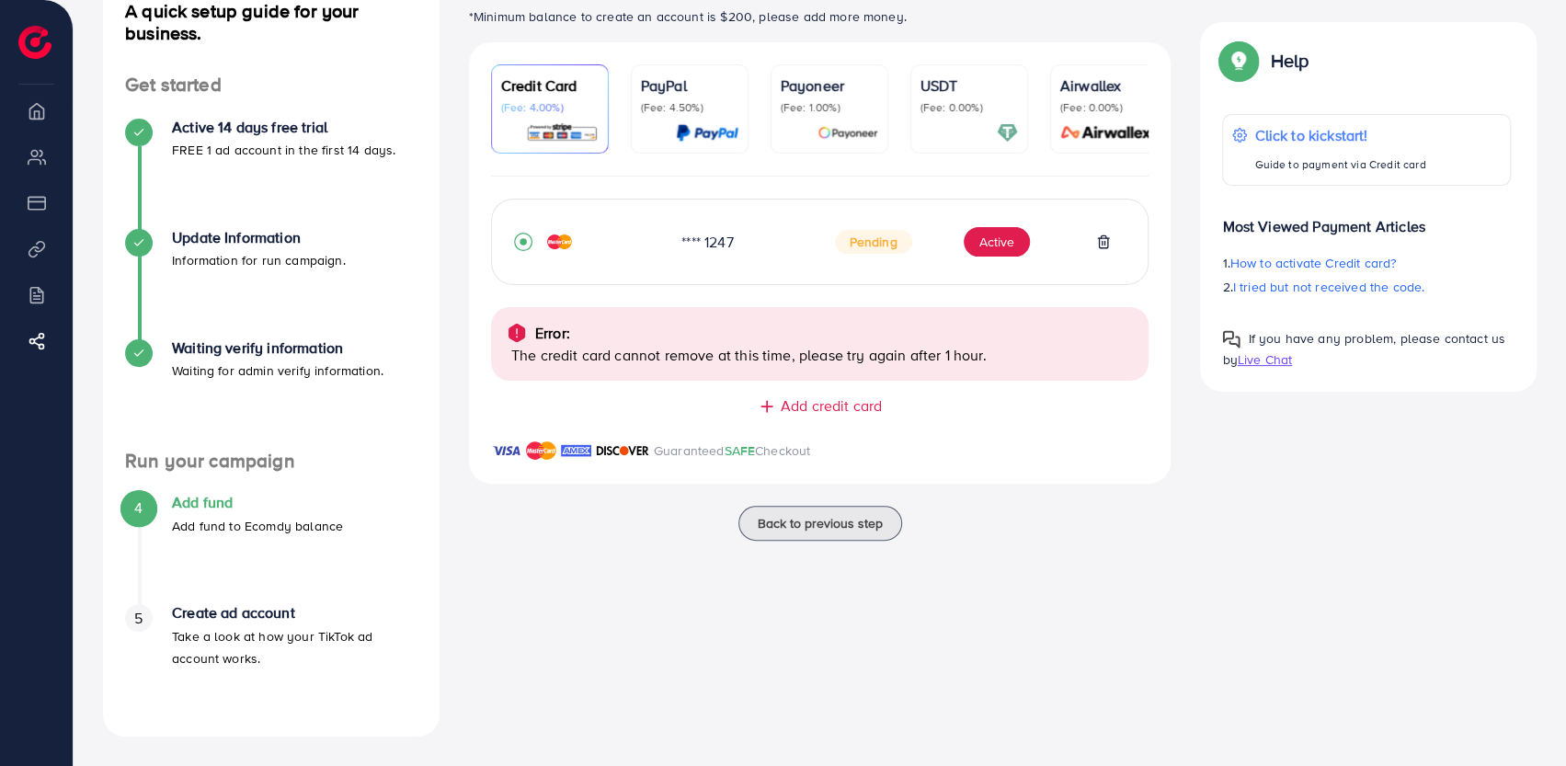
click at [818, 338] on div "Error:" at bounding box center [820, 333] width 629 height 22
click at [843, 244] on span "Pending" at bounding box center [873, 242] width 77 height 24
click at [859, 244] on span "Pending" at bounding box center [873, 242] width 77 height 24
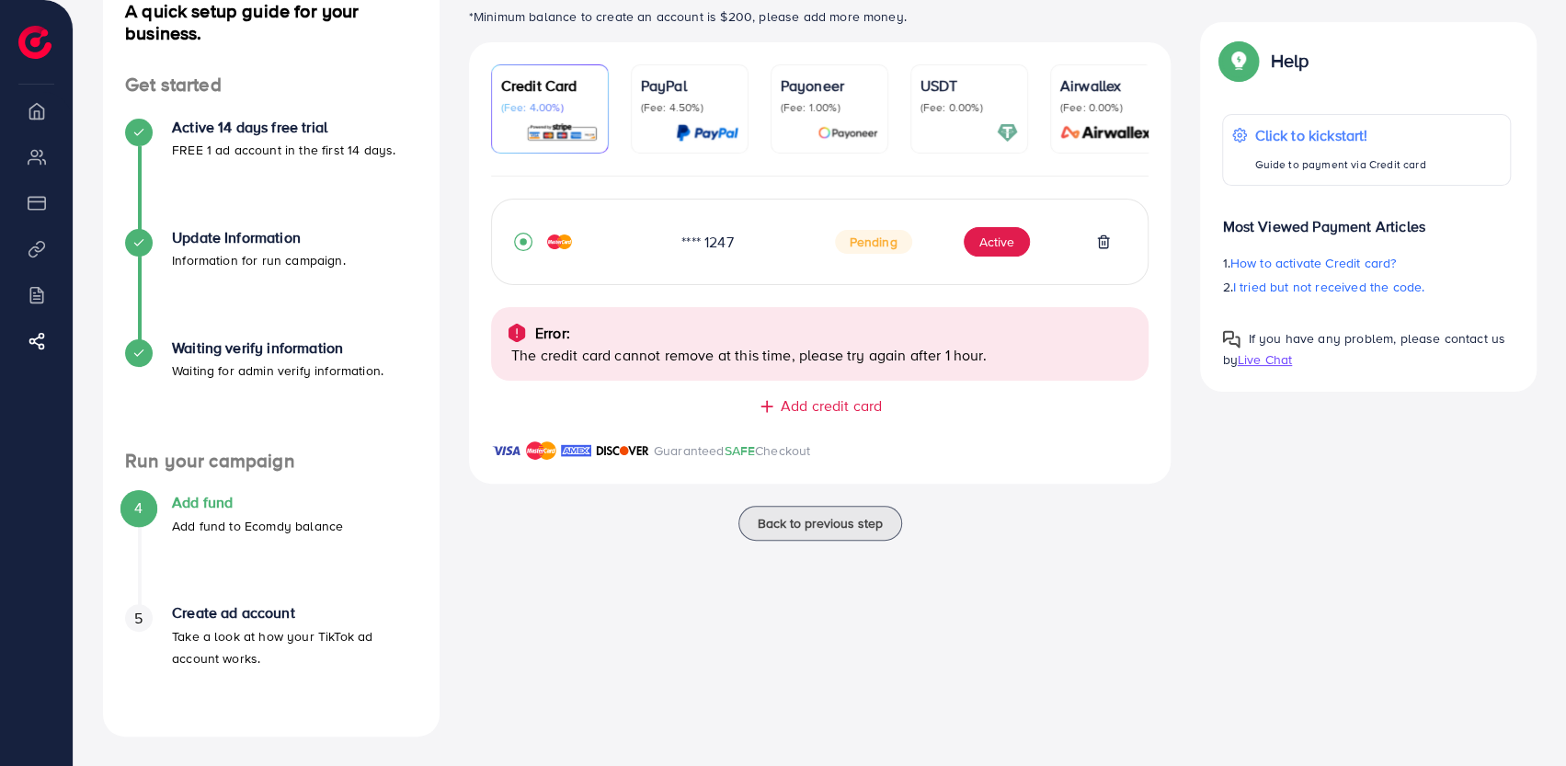
click at [859, 244] on span "Pending" at bounding box center [873, 242] width 77 height 24
click at [820, 244] on div "Pending Active" at bounding box center [973, 241] width 306 height 29
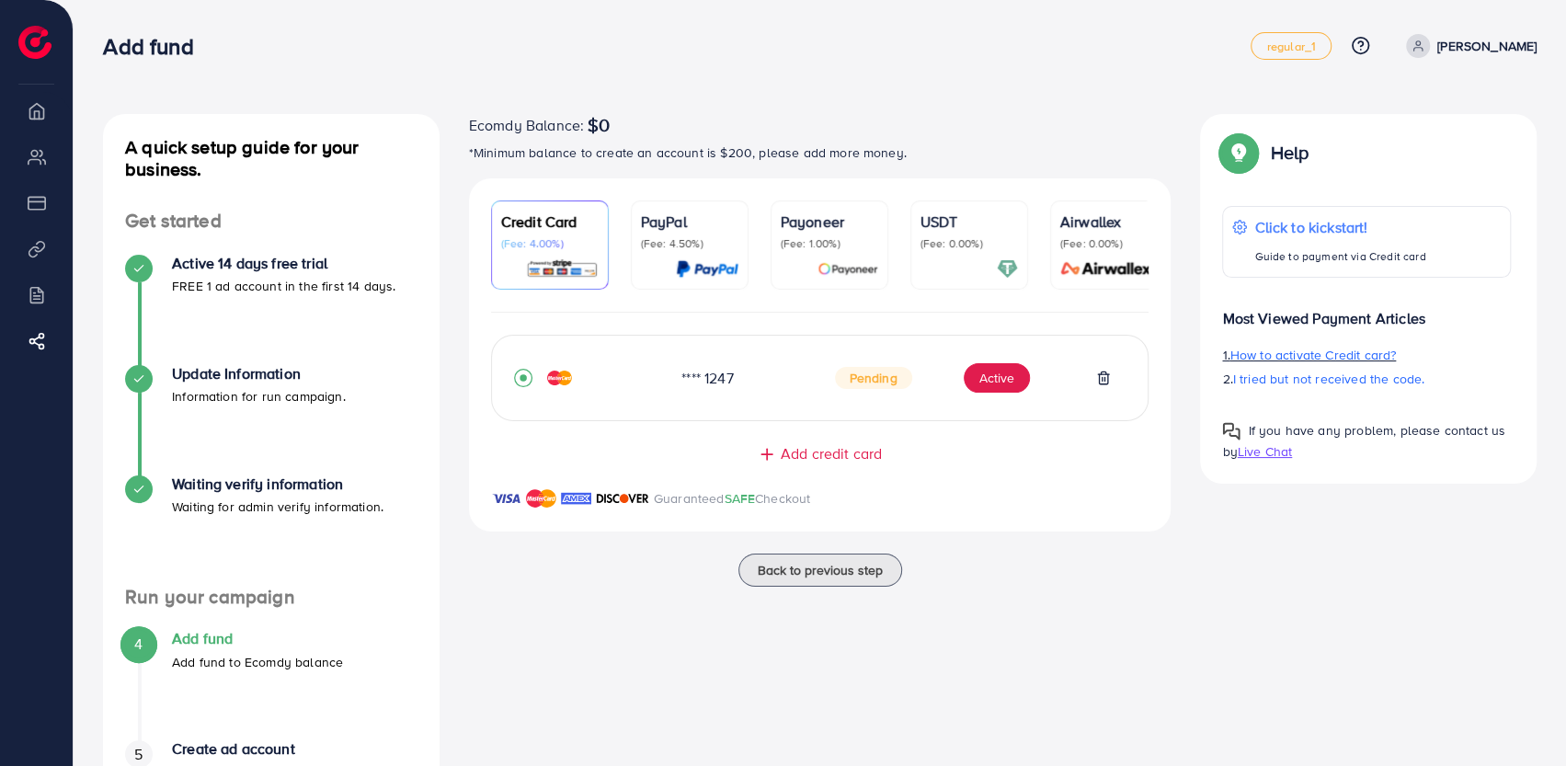
click at [1356, 350] on span "How to activate Credit card?" at bounding box center [1314, 355] width 166 height 18
click at [781, 453] on span "Add credit card" at bounding box center [831, 453] width 101 height 21
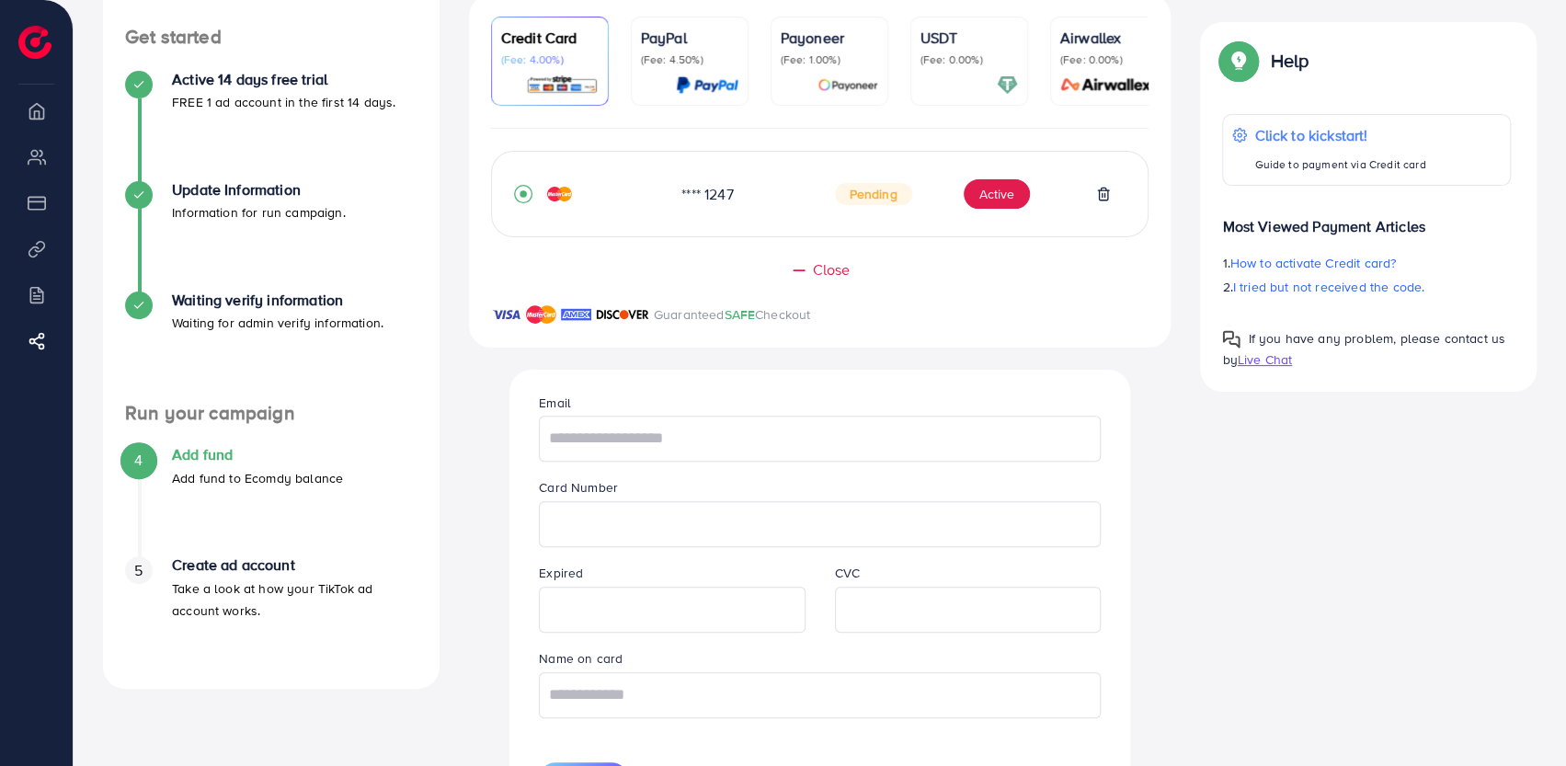
scroll to position [276, 0]
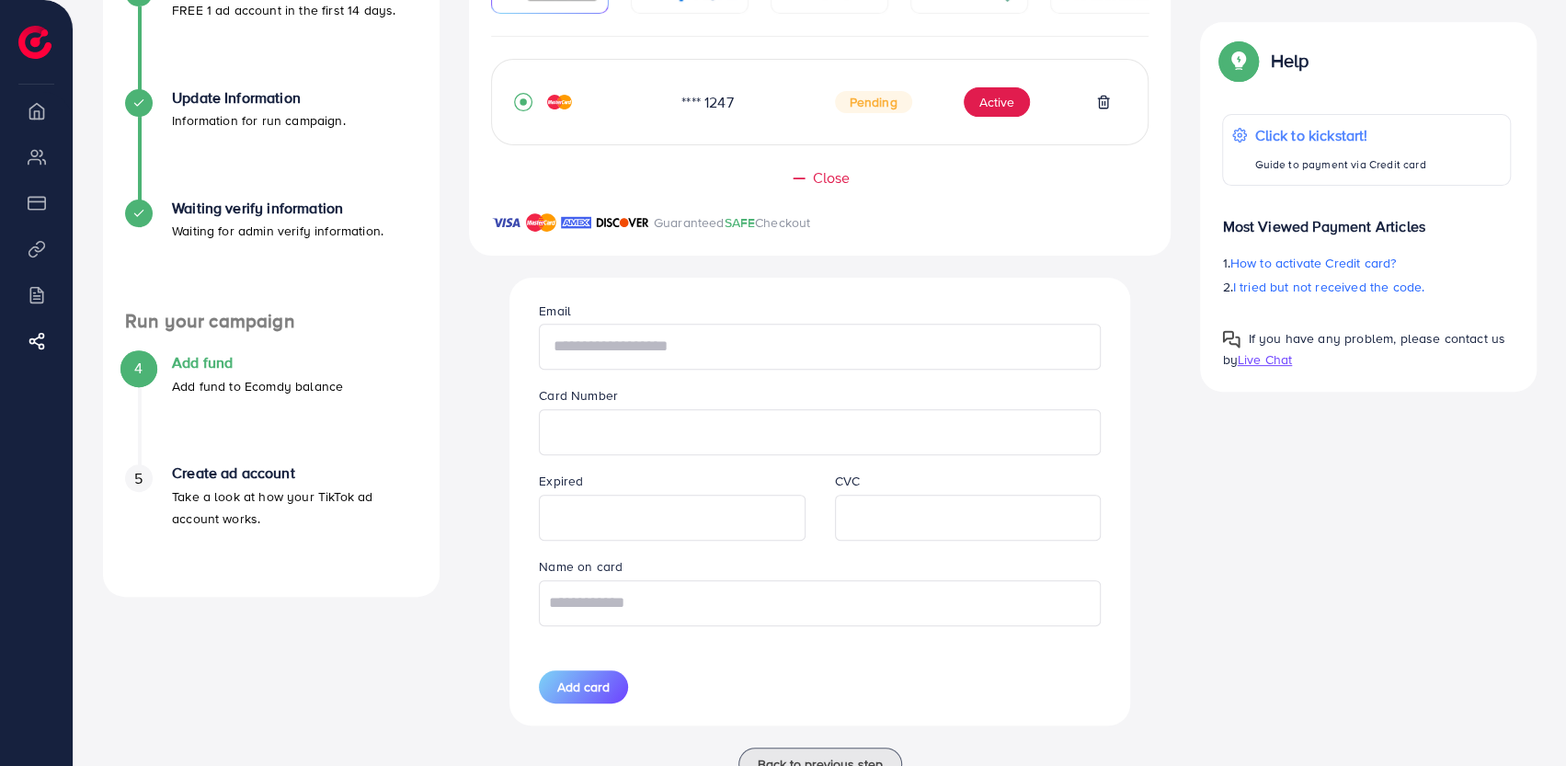
click at [763, 345] on input "text" at bounding box center [820, 347] width 562 height 46
type input "*"
type input "**********"
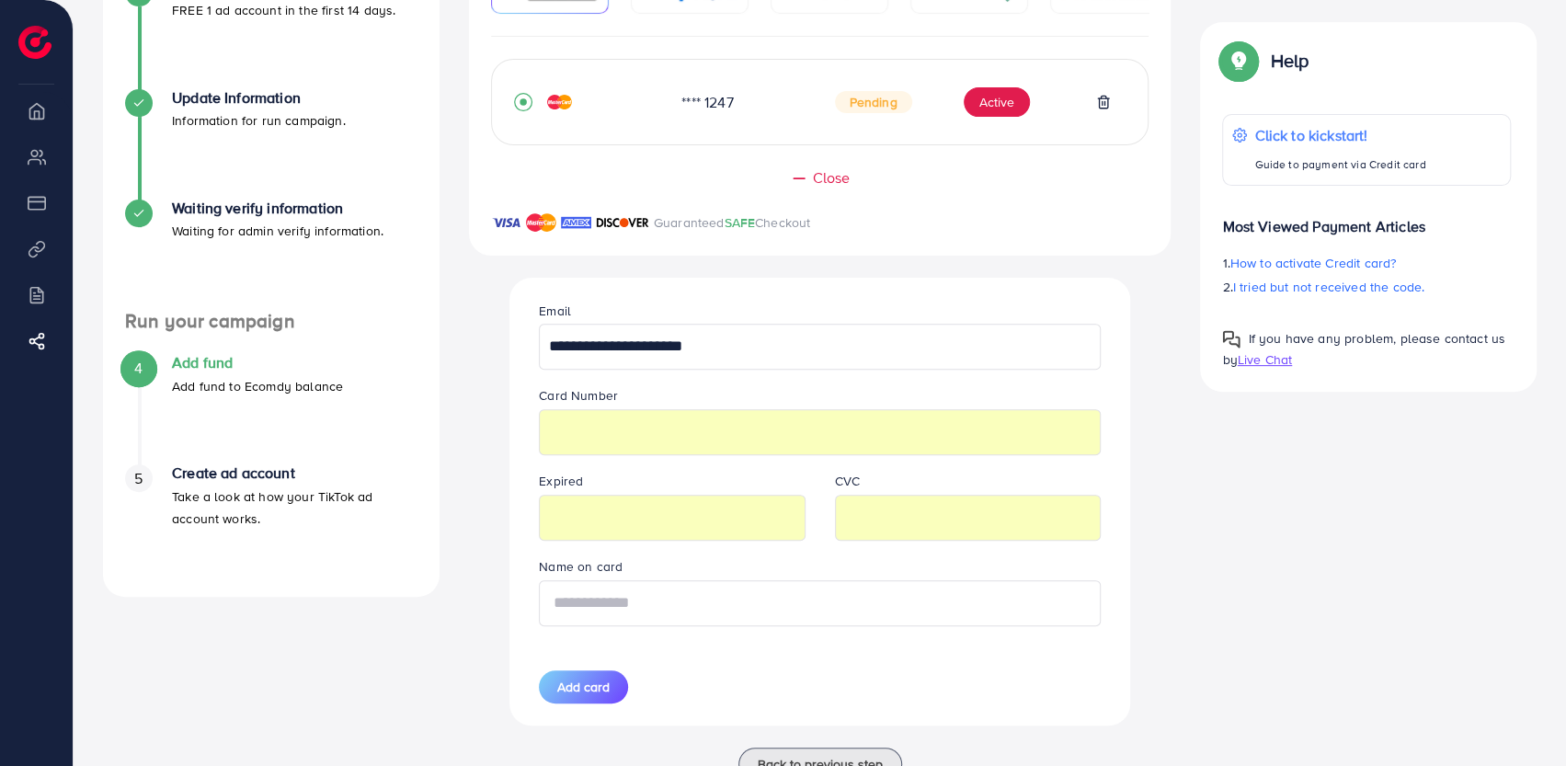
click at [666, 601] on input "text" at bounding box center [820, 603] width 562 height 46
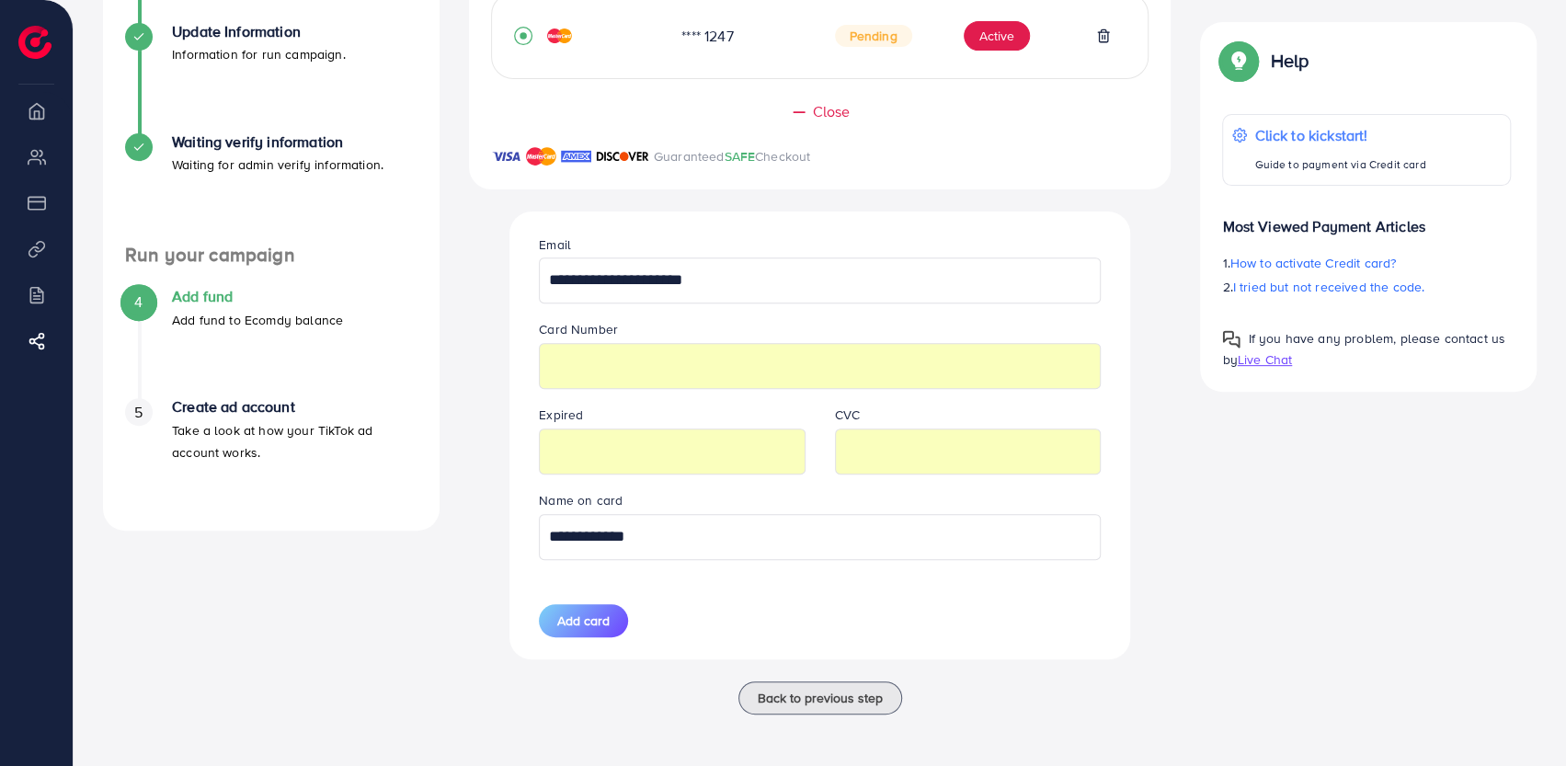
scroll to position [342, 0]
type input "**********"
click at [563, 623] on span "Add card" at bounding box center [583, 621] width 52 height 18
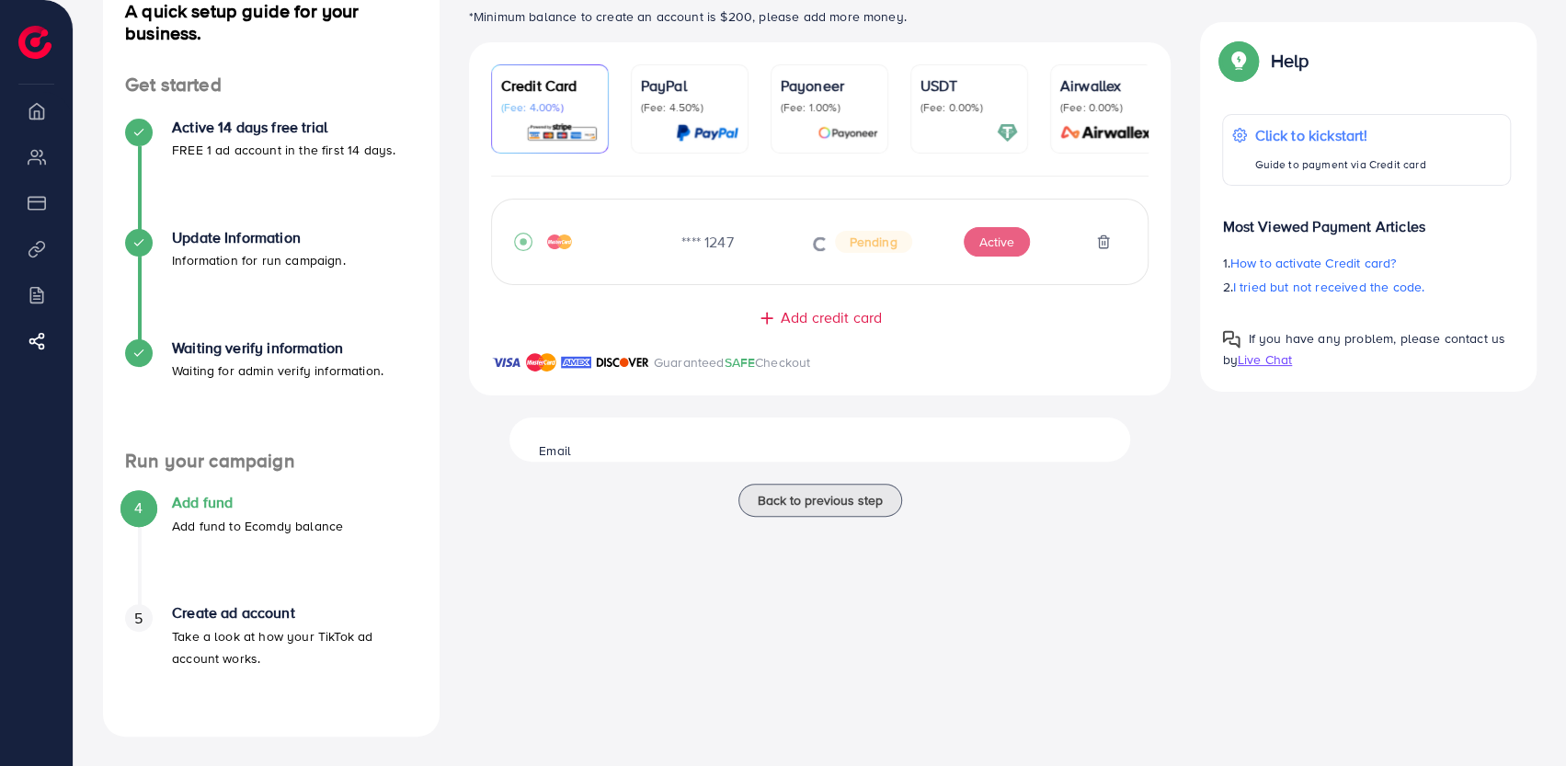
scroll to position [136, 0]
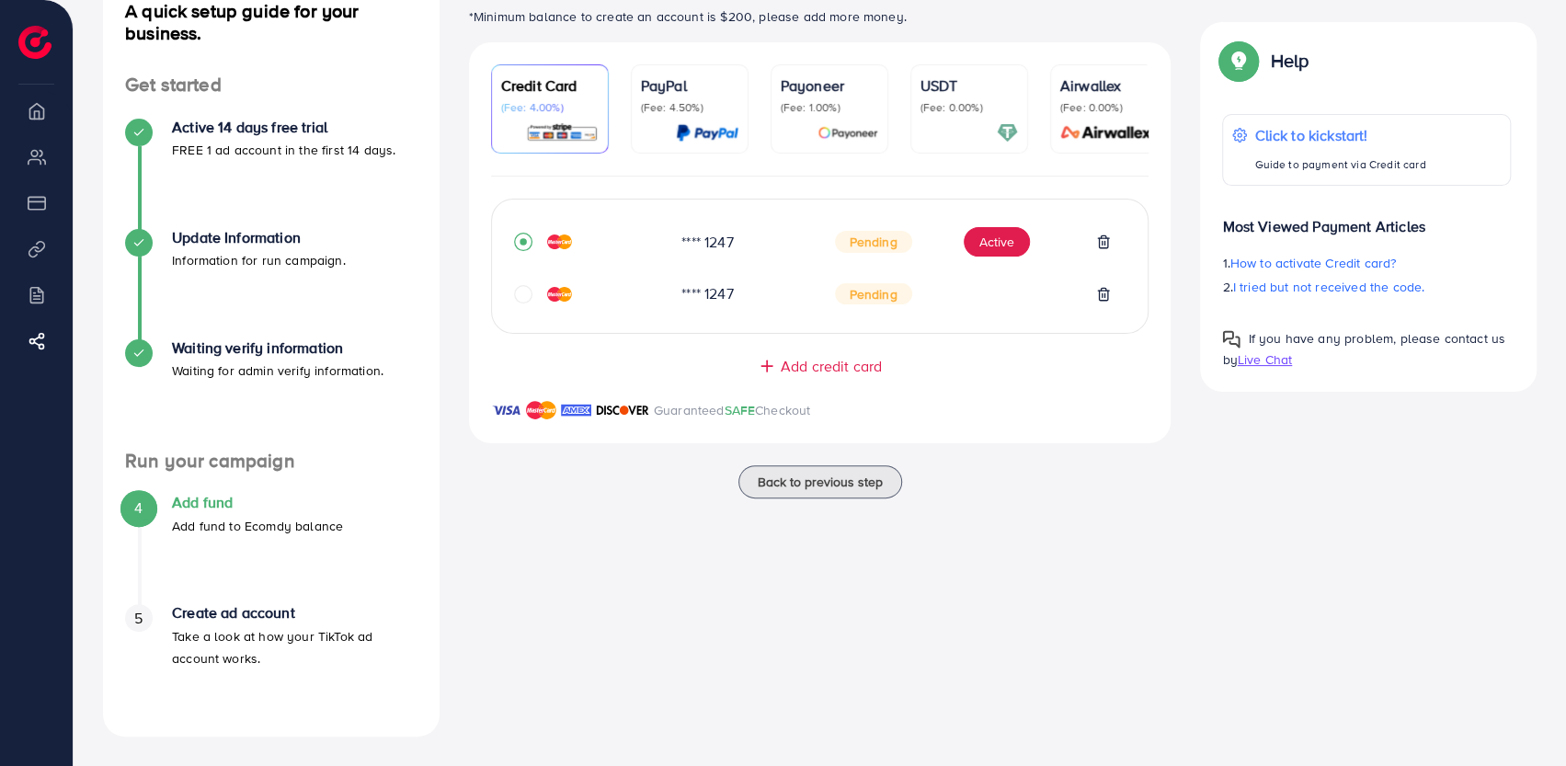
click at [1262, 362] on span "Live Chat" at bounding box center [1265, 359] width 54 height 18
drag, startPoint x: 1120, startPoint y: 617, endPoint x: 1136, endPoint y: 606, distance: 19.1
click at [1123, 613] on div "Ecomdy Balance: $0 *Minimum balance to create an account is $200, please add mo…" at bounding box center [820, 357] width 732 height 759
